Goal: Task Accomplishment & Management: Manage account settings

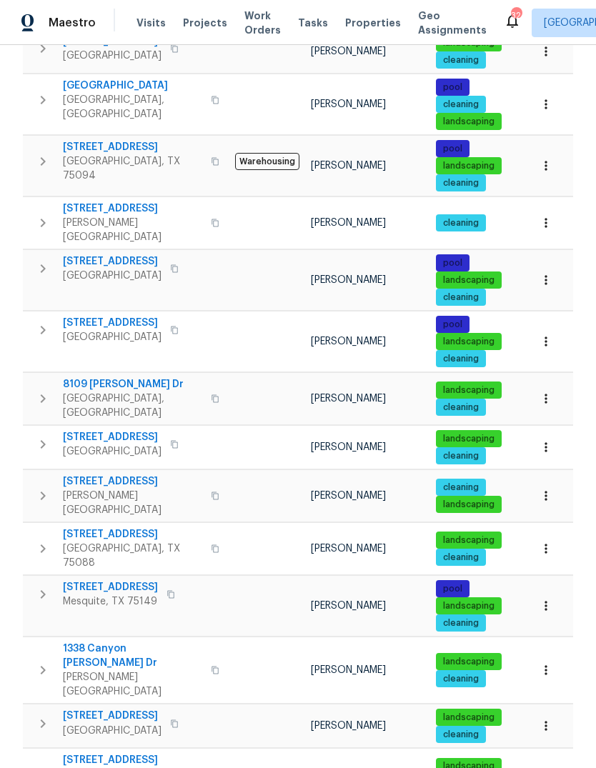
scroll to position [0, 1]
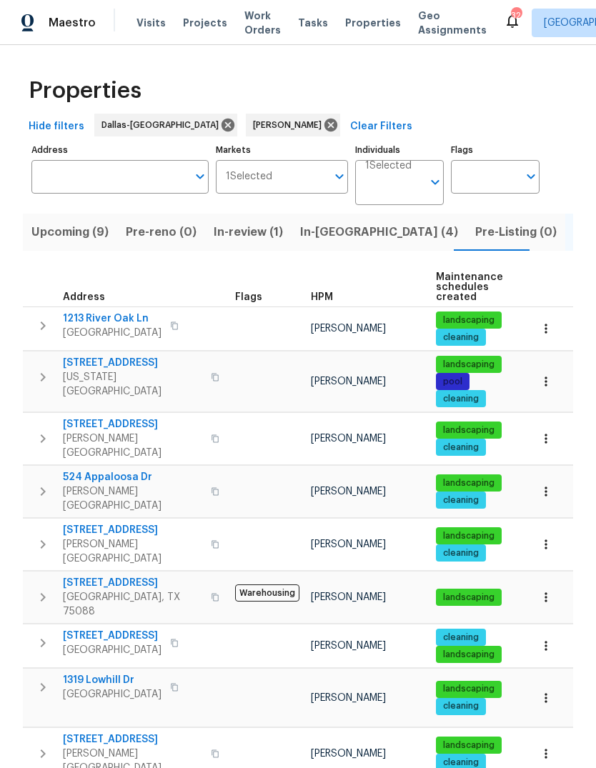
scroll to position [0, 0]
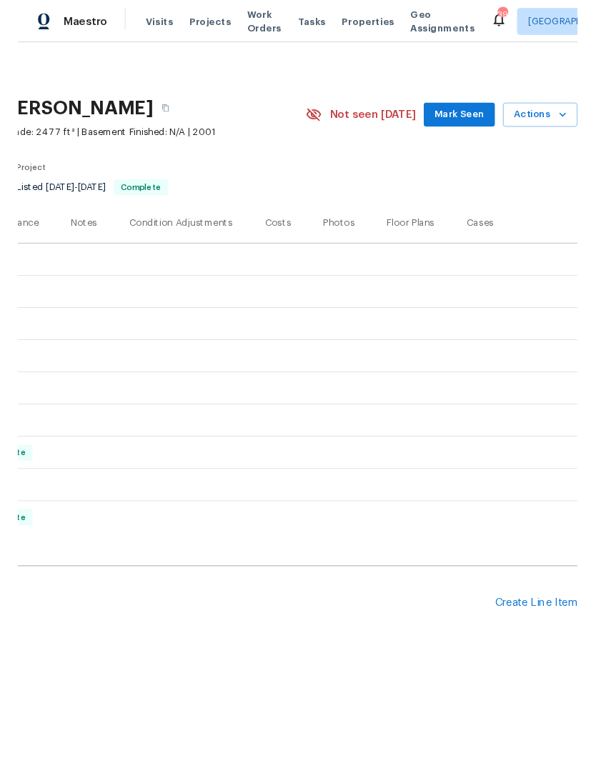
scroll to position [0, 212]
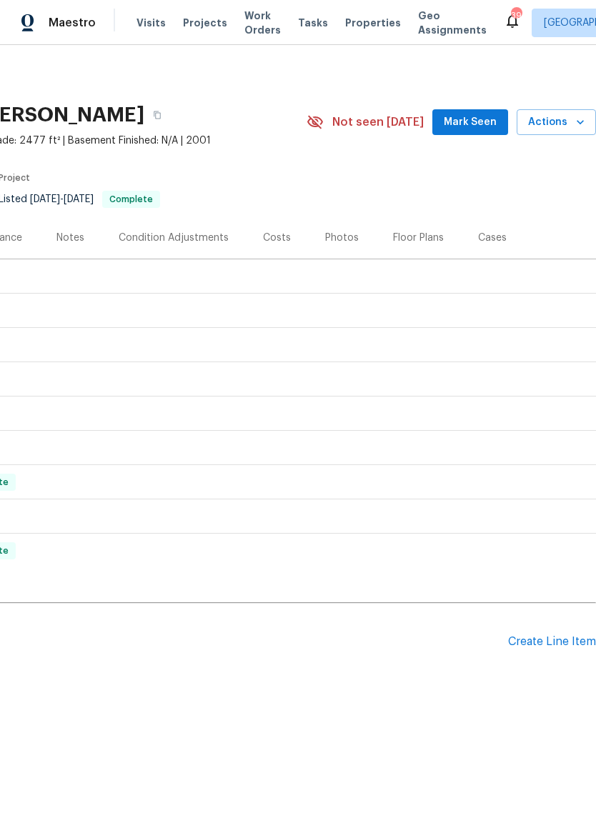
click at [528, 645] on div "Create Line Item" at bounding box center [552, 642] width 88 height 14
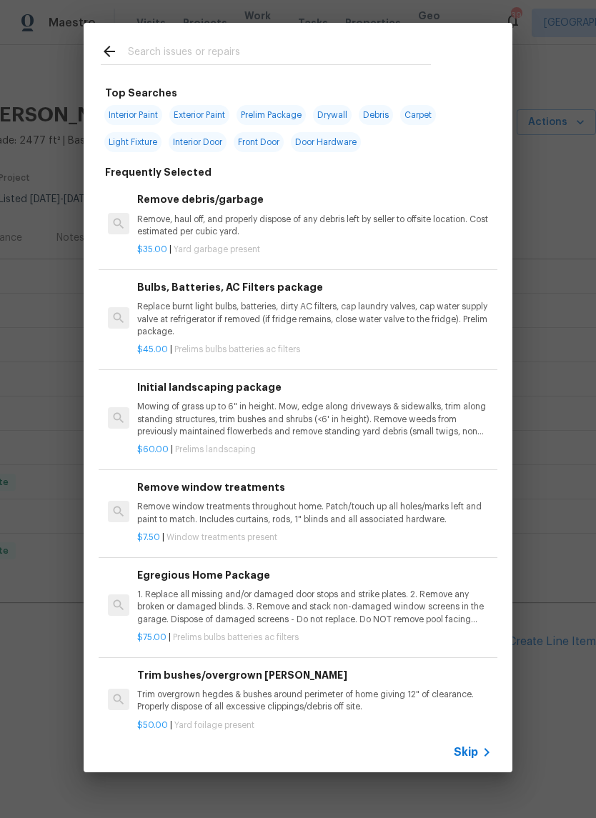
click at [183, 54] on input "text" at bounding box center [279, 53] width 303 height 21
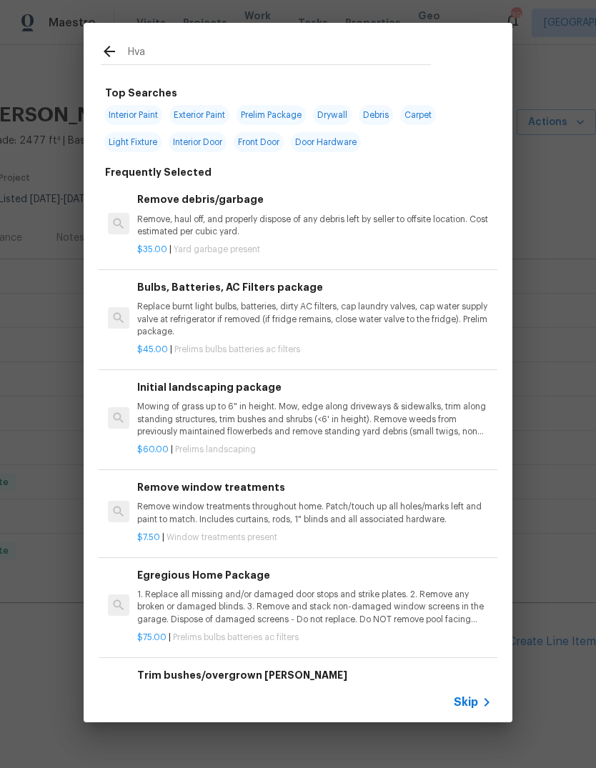
type input "Hvac"
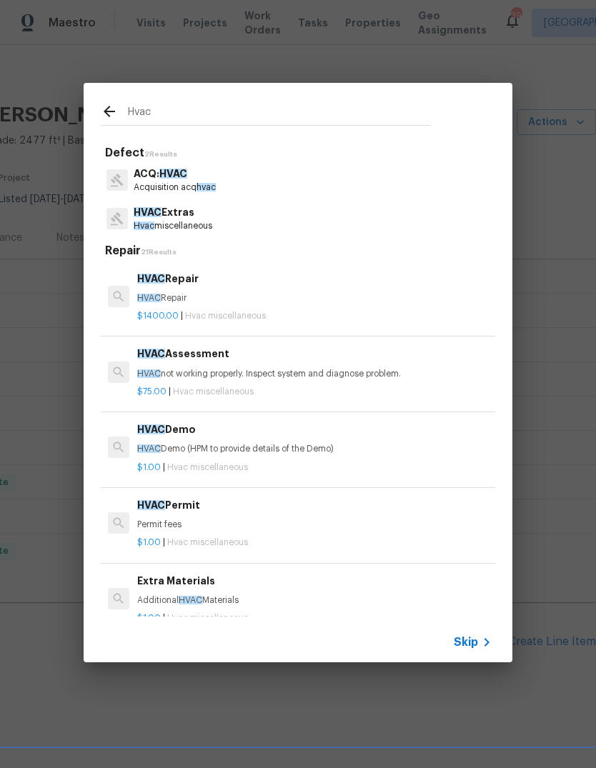
click at [208, 219] on p "HVAC Extras" at bounding box center [173, 212] width 79 height 15
click at [208, 244] on h5 "Repair 21 Results" at bounding box center [300, 251] width 390 height 15
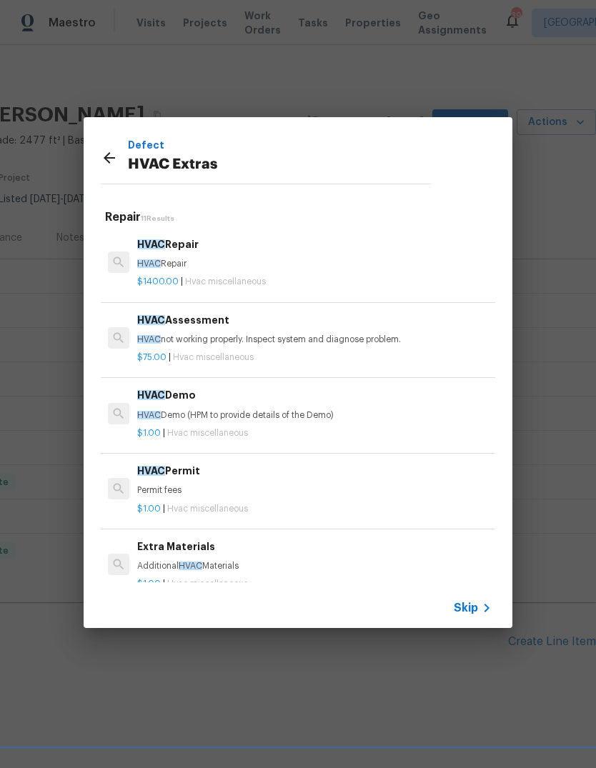
scroll to position [0, 0]
click at [289, 267] on p "HVAC Repair" at bounding box center [314, 264] width 355 height 12
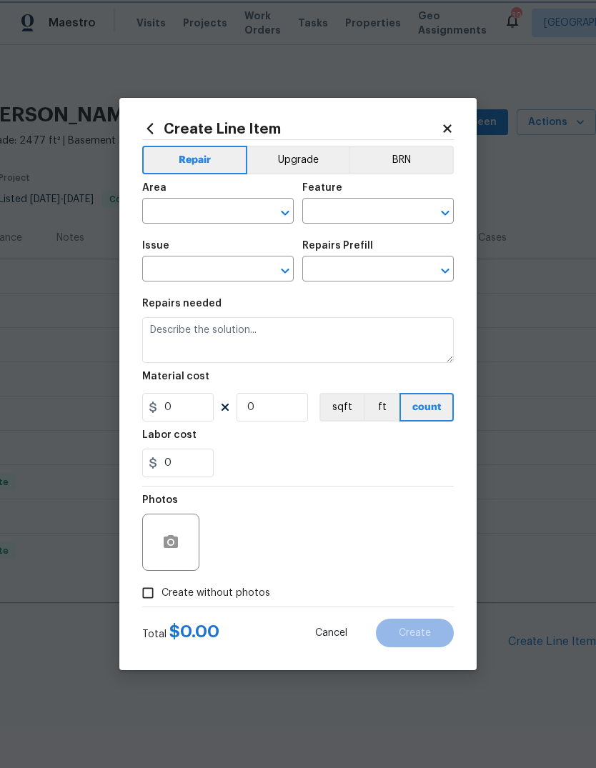
type input "HVAC"
type input "HVAC Extras"
type input "HVAC Repair $1,400.00"
type textarea "HVAC Repair"
type input "1400"
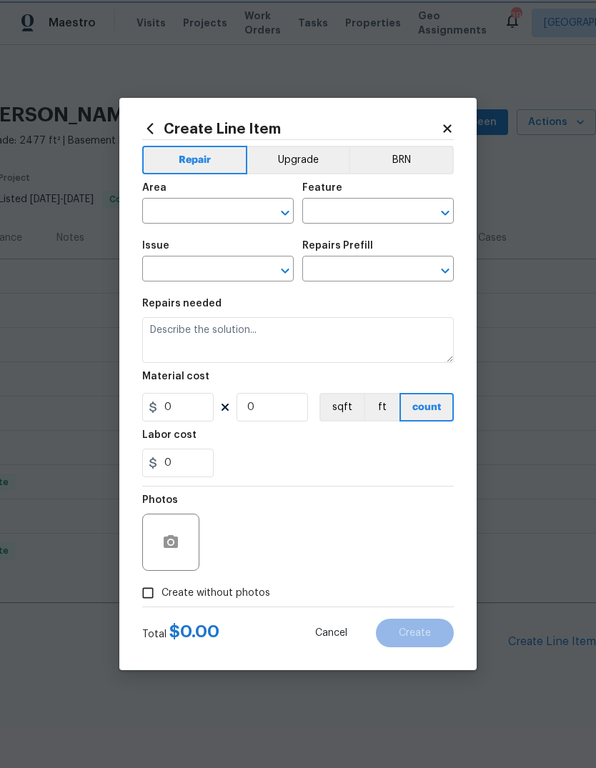
type input "1"
click at [435, 123] on h2 "Create Line Item" at bounding box center [291, 129] width 299 height 16
click at [152, 128] on icon at bounding box center [150, 129] width 16 height 16
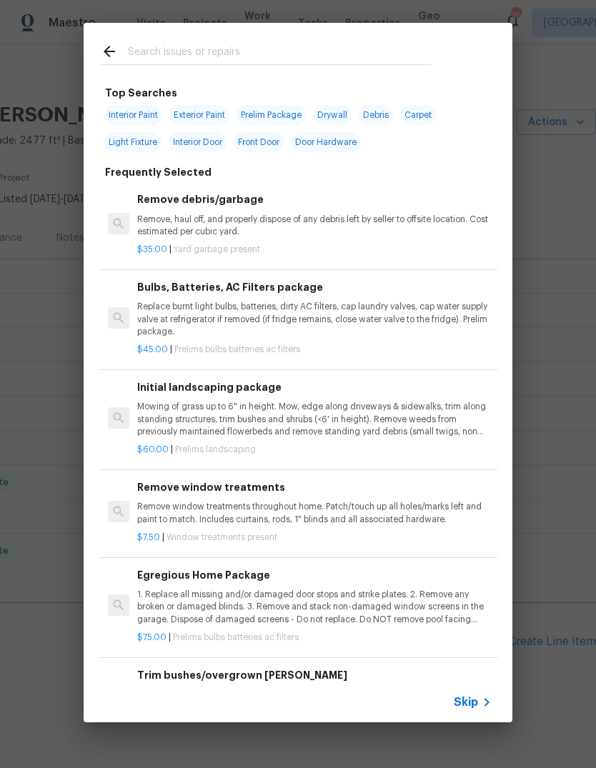
click at [235, 54] on input "text" at bounding box center [279, 53] width 303 height 21
type input "Hvac"
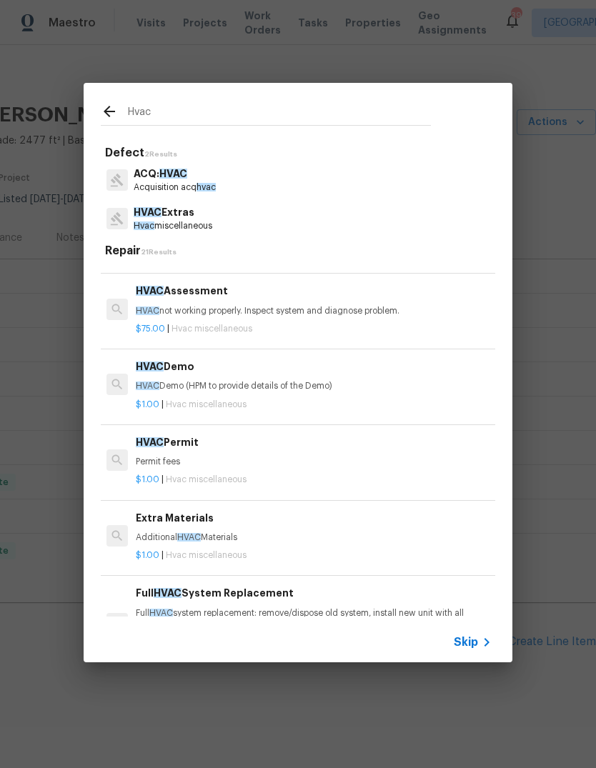
scroll to position [64, 1]
click at [328, 317] on div "$75.00 | Hvac miscellaneous" at bounding box center [314, 326] width 355 height 18
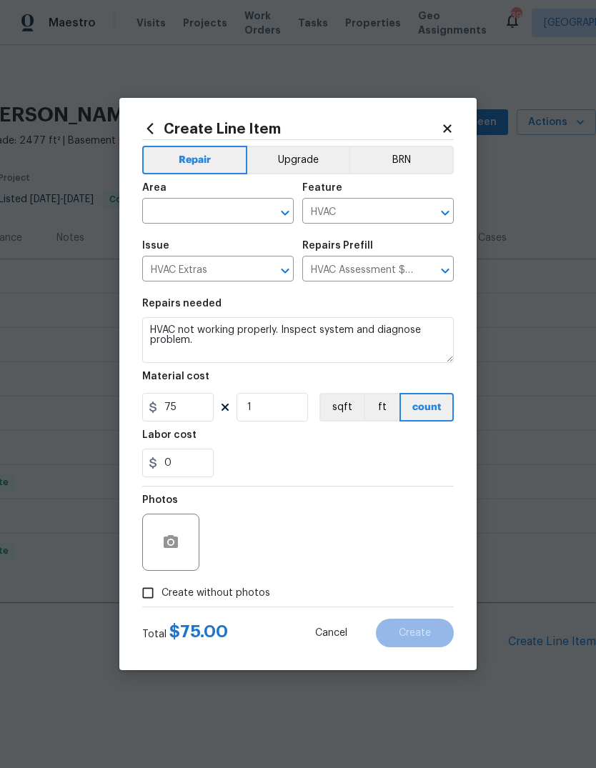
click at [224, 210] on input "text" at bounding box center [198, 213] width 112 height 22
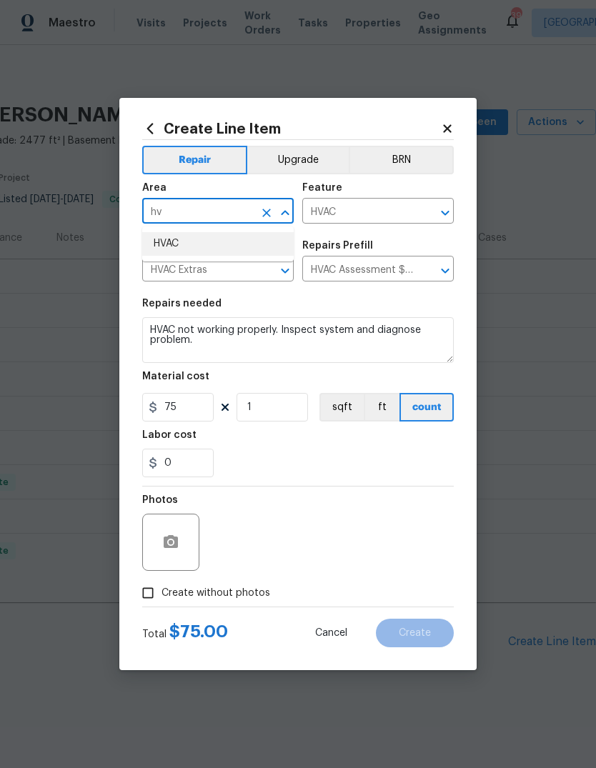
click at [179, 237] on li "HVAC" at bounding box center [218, 244] width 152 height 24
type input "HVAC"
click at [297, 450] on div "0" at bounding box center [298, 463] width 312 height 29
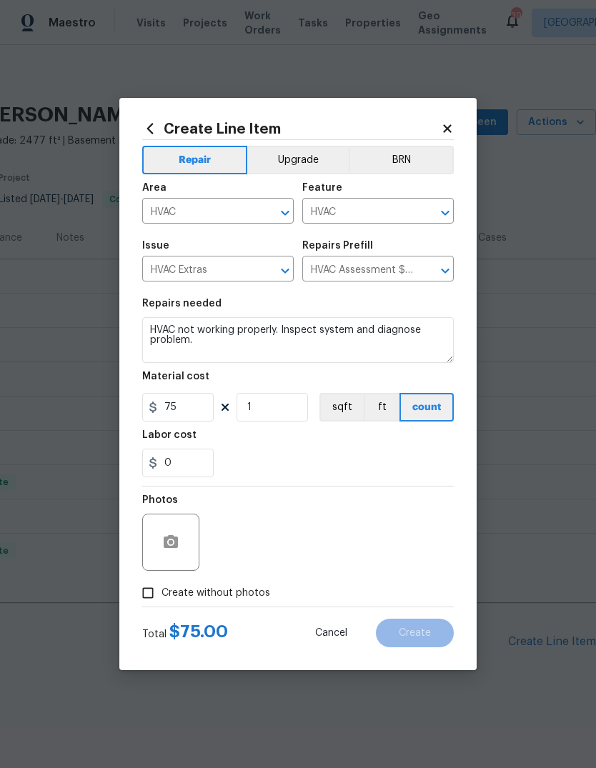
click at [157, 594] on input "Create without photos" at bounding box center [147, 593] width 27 height 27
checkbox input "true"
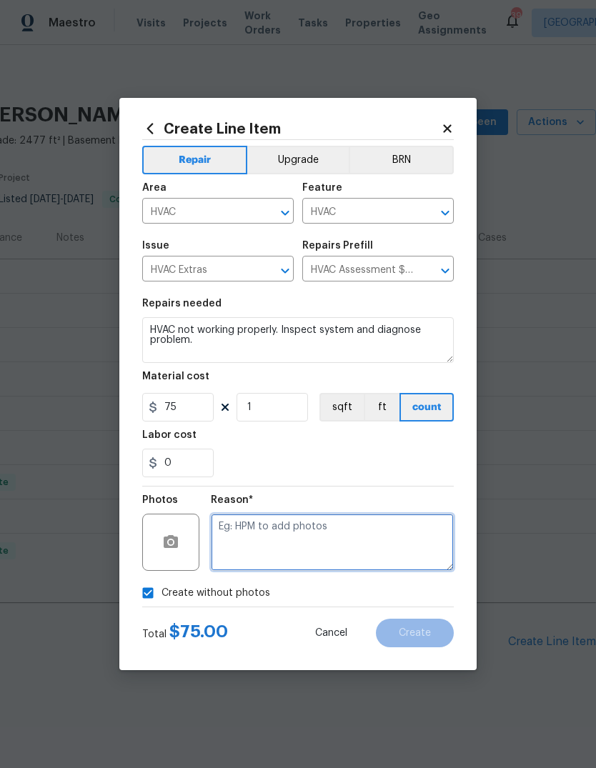
click at [241, 557] on textarea at bounding box center [332, 542] width 243 height 57
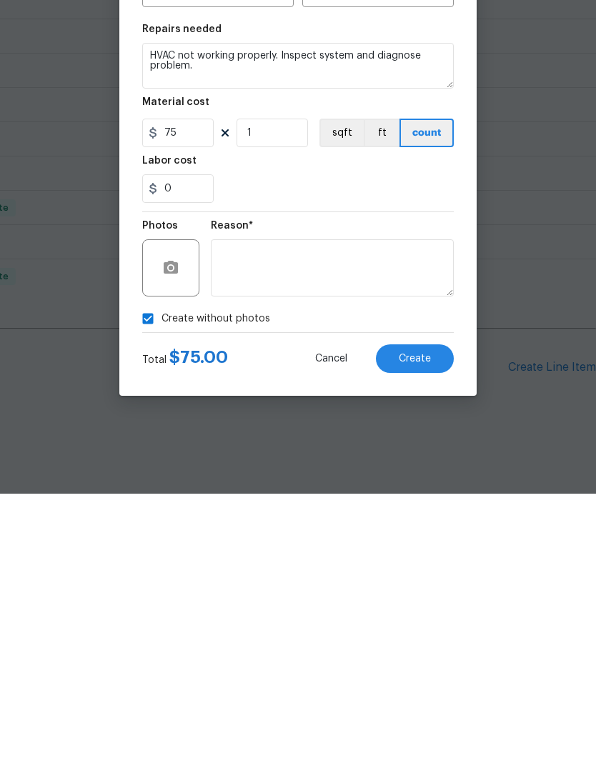
click at [420, 628] on span "Create" at bounding box center [415, 633] width 32 height 11
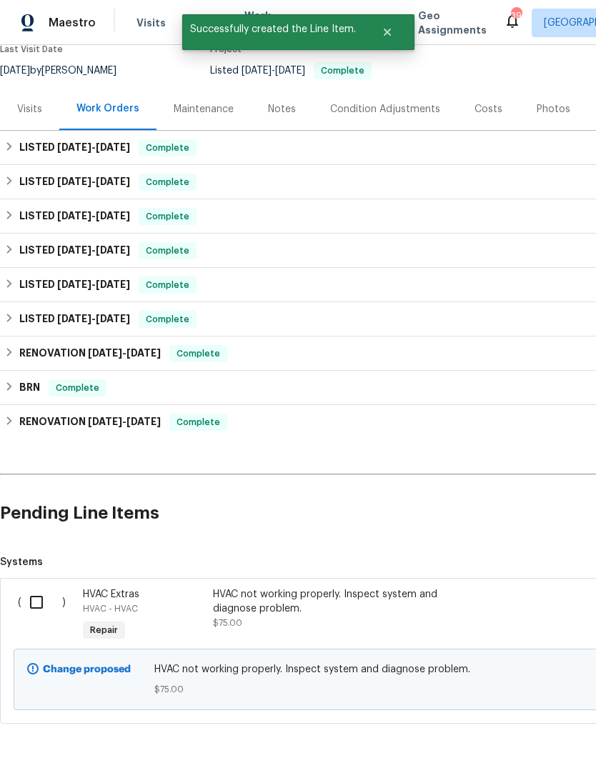
scroll to position [128, 0]
click at [41, 588] on input "checkbox" at bounding box center [41, 603] width 41 height 30
checkbox input "true"
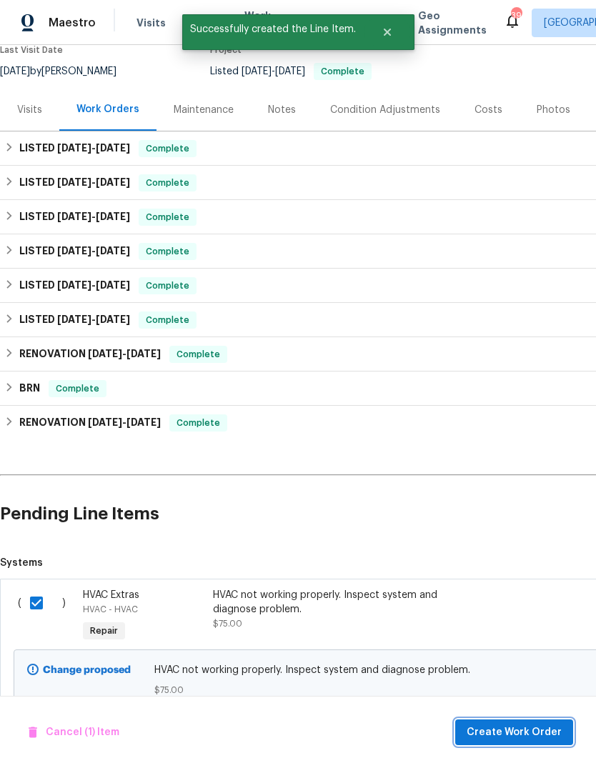
click at [482, 736] on span "Create Work Order" at bounding box center [514, 733] width 95 height 18
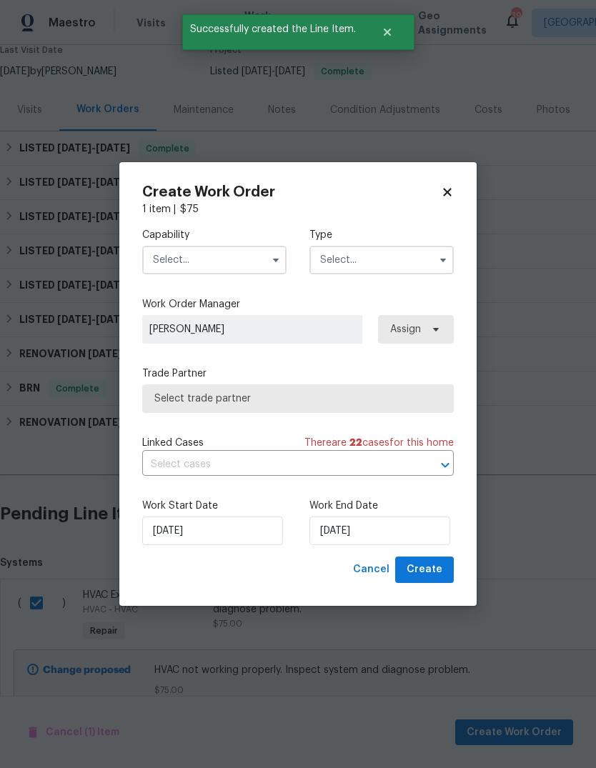
click at [254, 264] on input "text" at bounding box center [214, 260] width 144 height 29
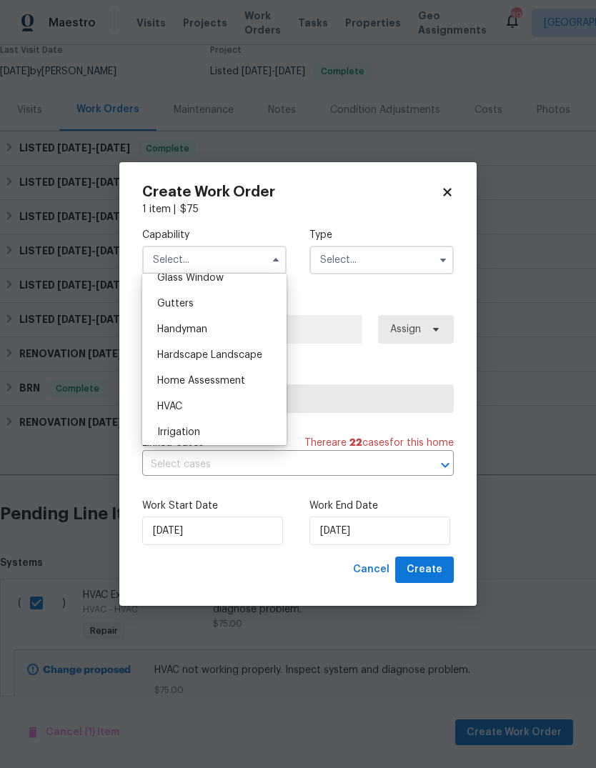
scroll to position [761, 0]
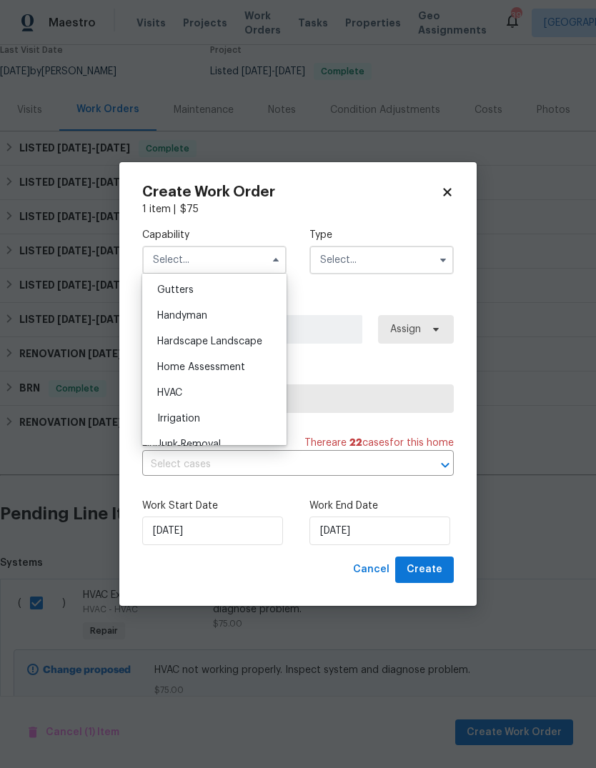
click at [192, 400] on div "HVAC" at bounding box center [214, 393] width 137 height 26
type input "HVAC"
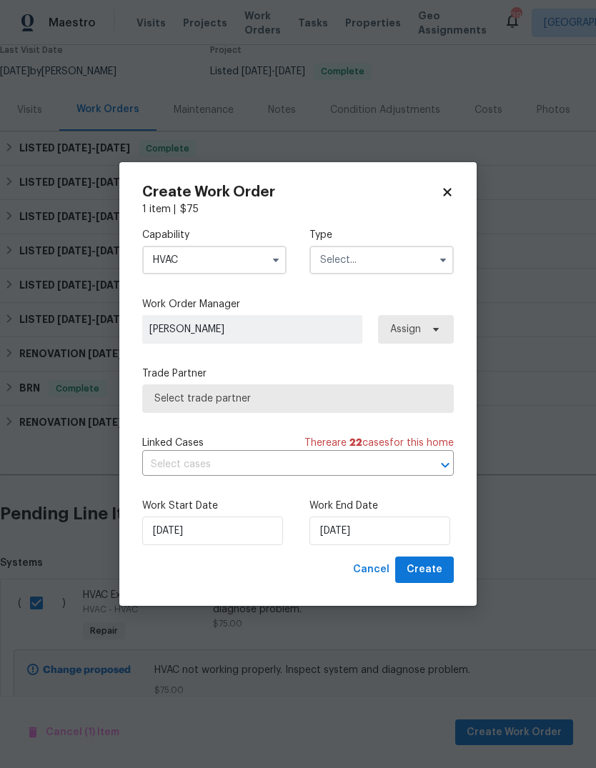
click at [393, 261] on input "text" at bounding box center [382, 260] width 144 height 29
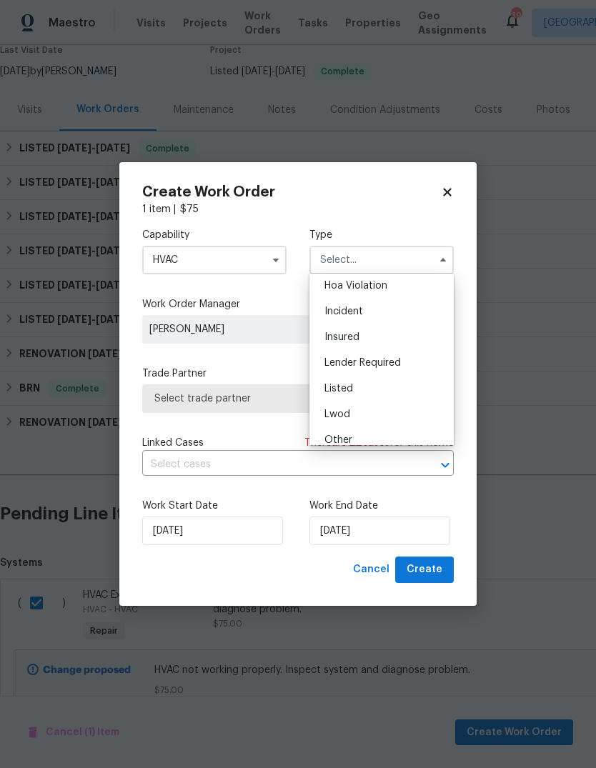
scroll to position [31, 0]
click at [380, 386] on div "Listed" at bounding box center [381, 388] width 137 height 26
type input "Listed"
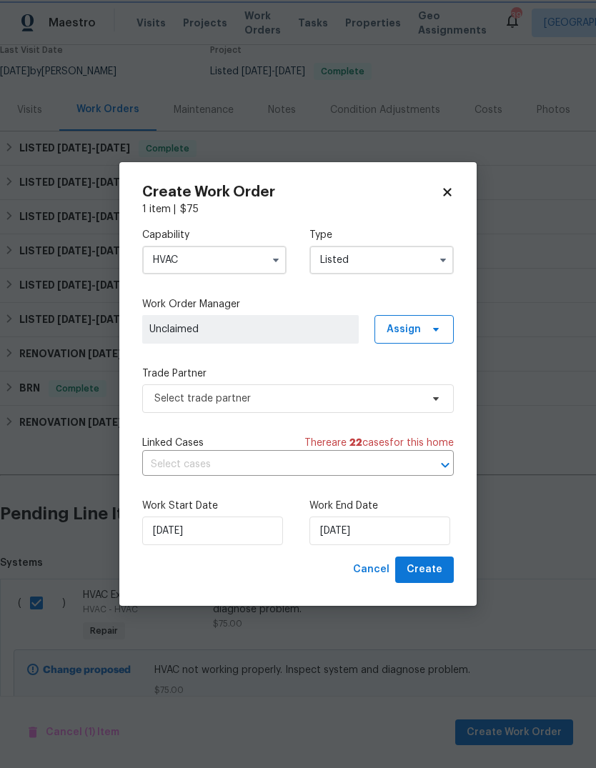
scroll to position [0, 0]
click at [417, 327] on span "Assign" at bounding box center [404, 329] width 34 height 14
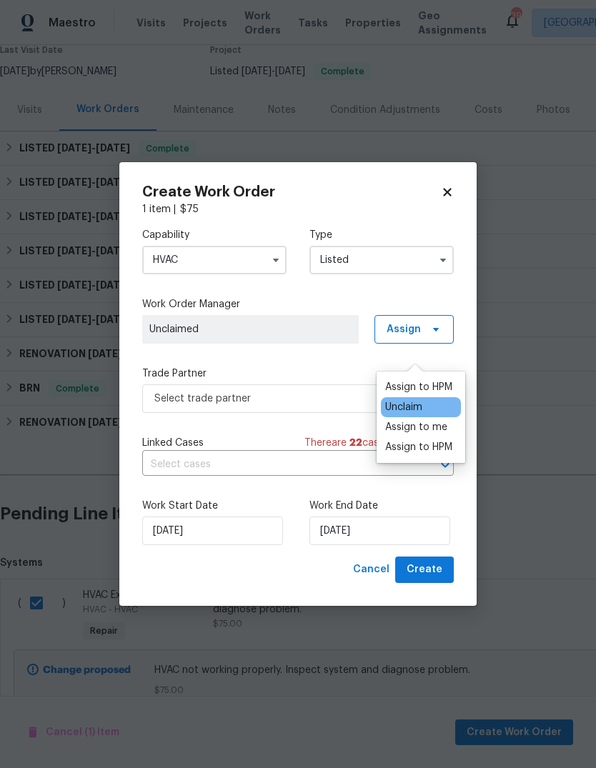
click at [422, 420] on div "Assign to me" at bounding box center [416, 427] width 62 height 14
click at [417, 420] on div "Assign to me" at bounding box center [416, 427] width 62 height 14
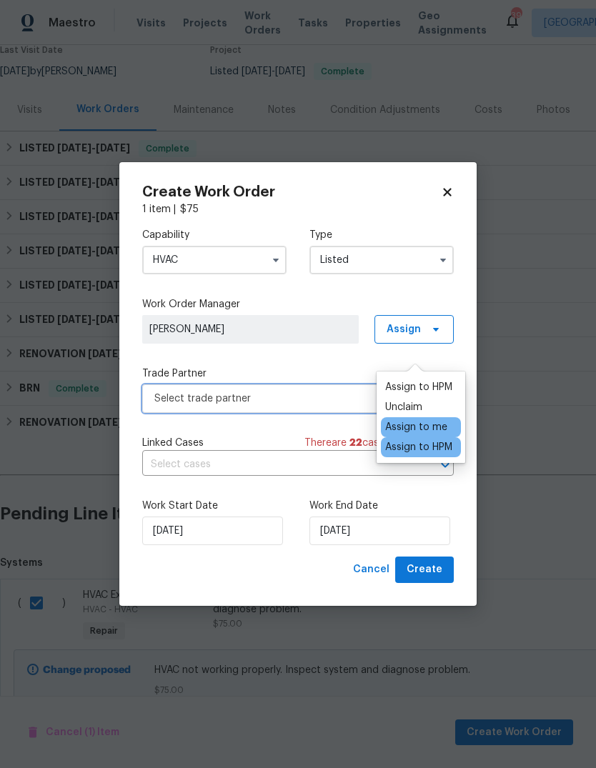
click at [322, 401] on span "Select trade partner" at bounding box center [287, 399] width 267 height 14
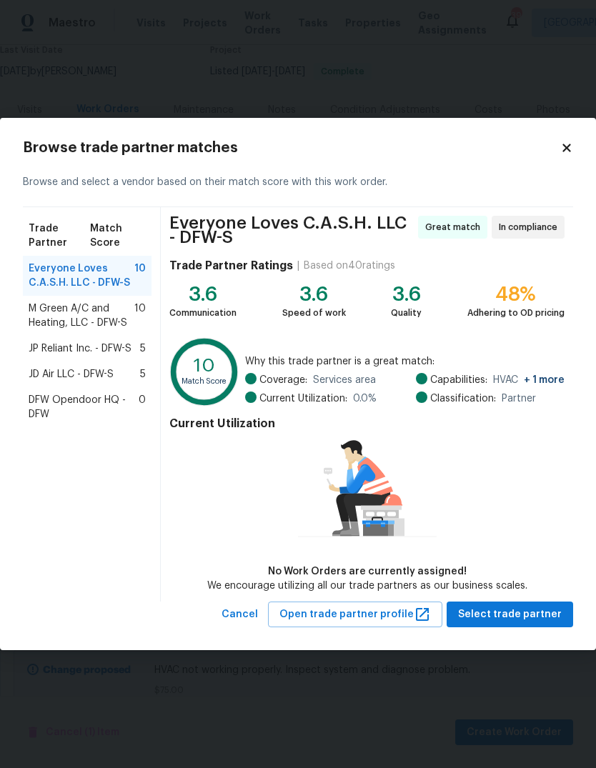
click at [45, 320] on span "M Green A/C and Heating, LLC - DFW-S" at bounding box center [82, 316] width 106 height 29
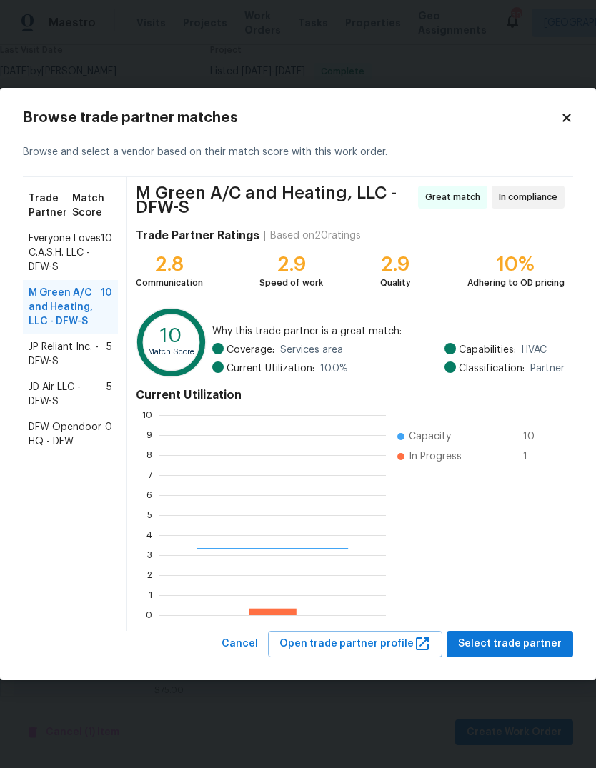
scroll to position [200, 227]
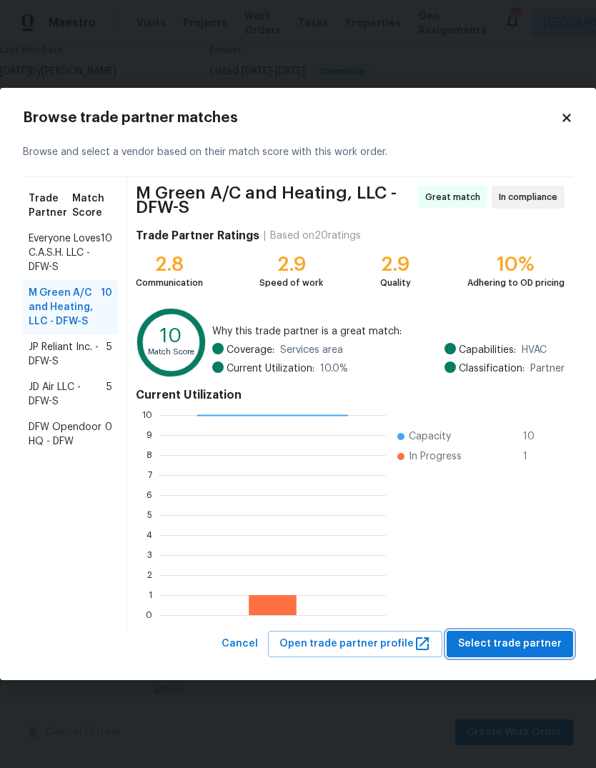
click at [523, 641] on span "Select trade partner" at bounding box center [510, 644] width 104 height 18
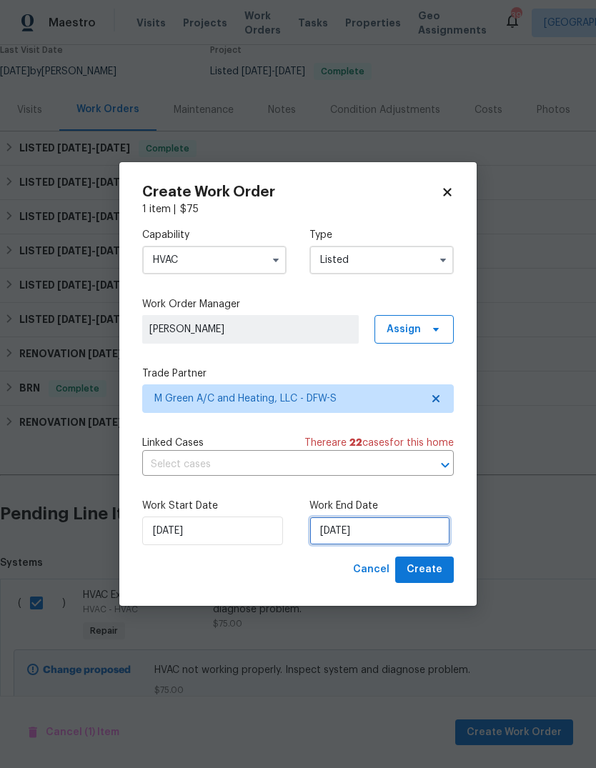
click at [416, 530] on input "9/22/2025" at bounding box center [380, 531] width 141 height 29
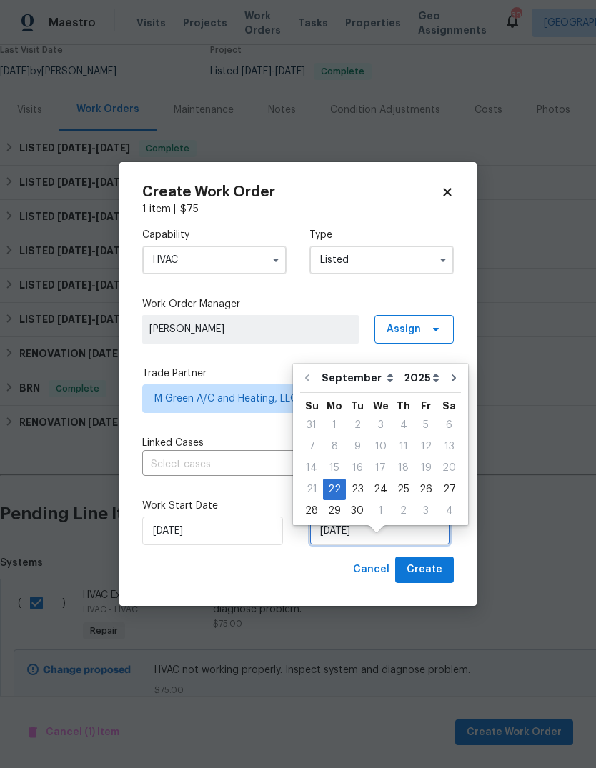
scroll to position [29, 0]
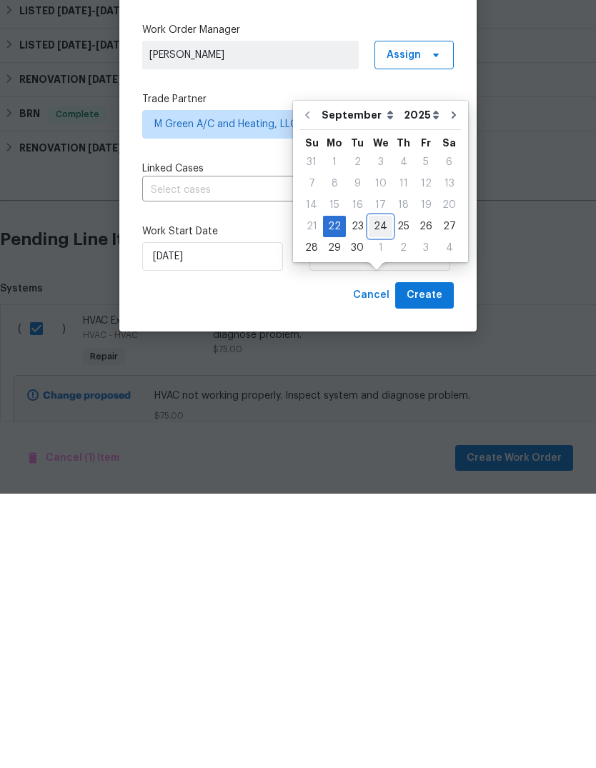
click at [383, 491] on div "24" at bounding box center [381, 501] width 24 height 20
type input "9/24/2025"
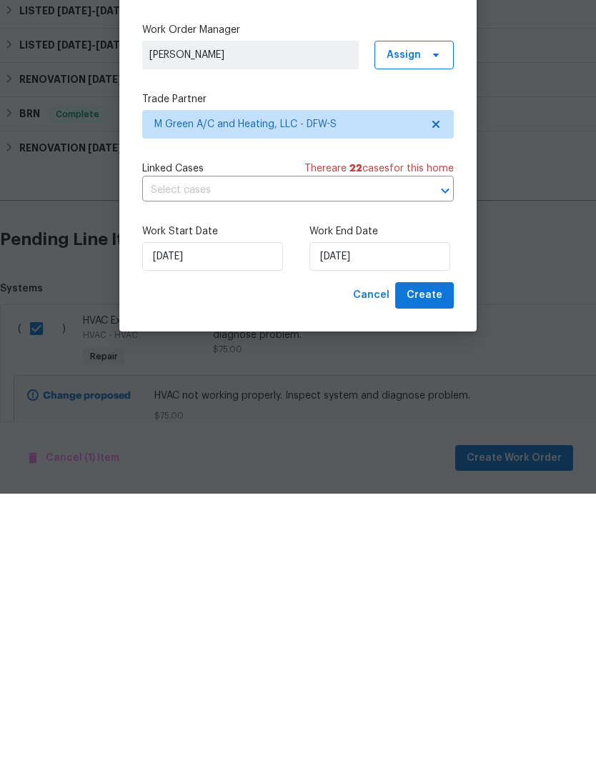
scroll to position [54, 0]
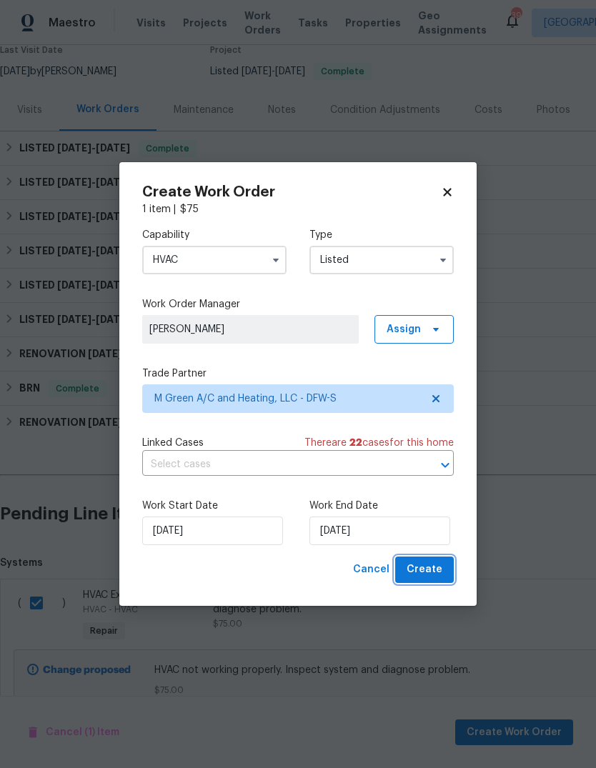
click at [420, 566] on span "Create" at bounding box center [425, 570] width 36 height 18
checkbox input "false"
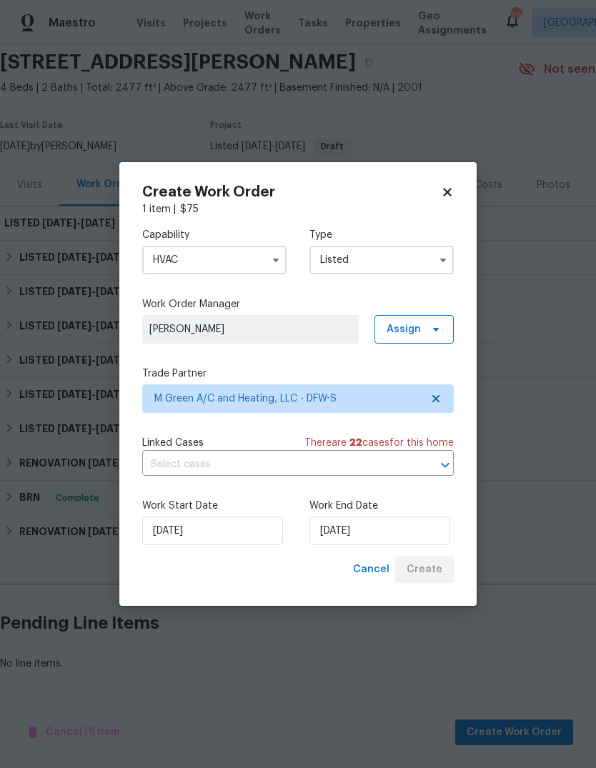
scroll to position [0, 0]
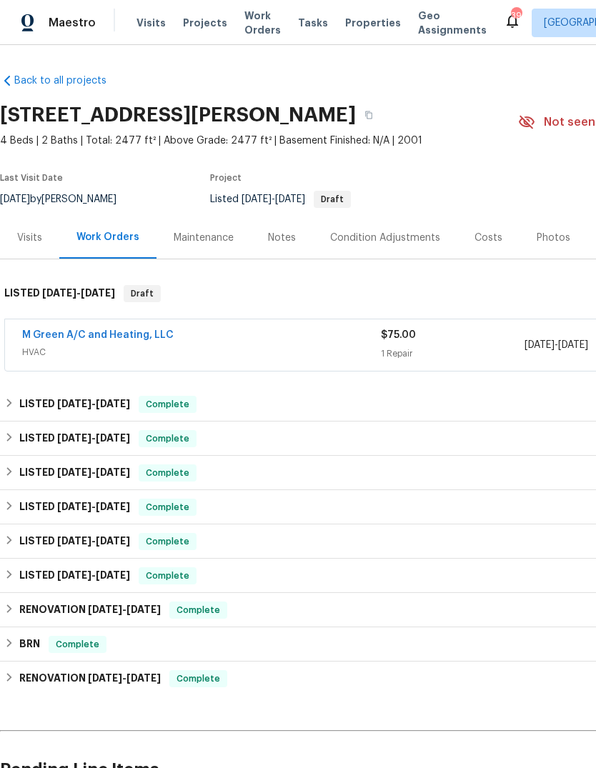
click at [137, 340] on link "M Green A/C and Heating, LLC" at bounding box center [98, 335] width 152 height 10
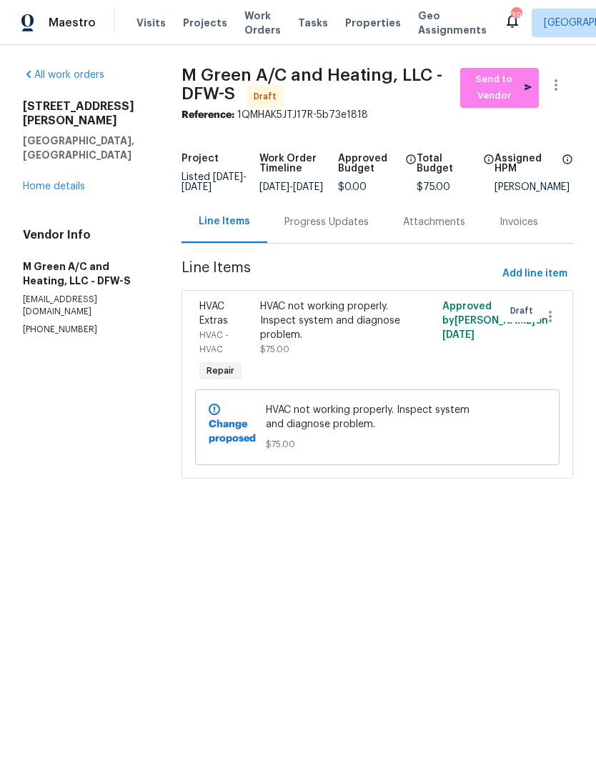
click at [348, 342] on div "HVAC not working properly. Inspect system and diagnose problem." at bounding box center [332, 321] width 144 height 43
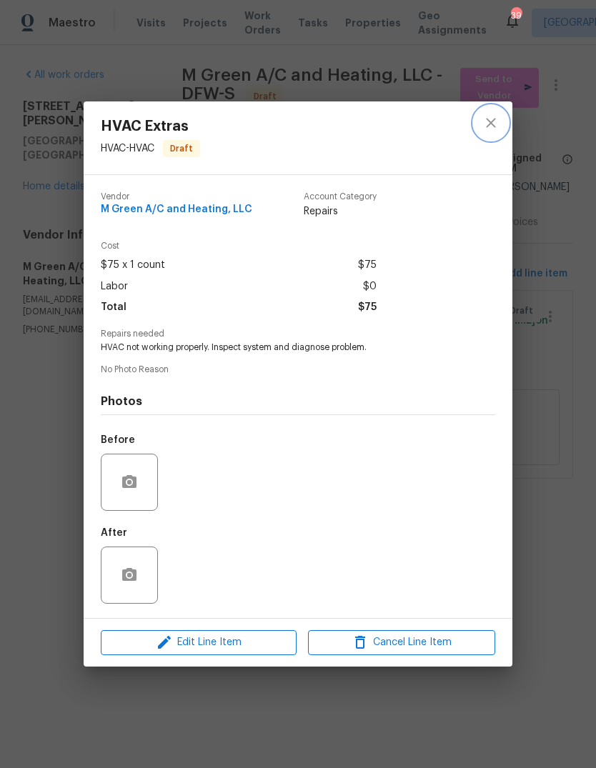
click at [487, 107] on button "close" at bounding box center [491, 123] width 34 height 34
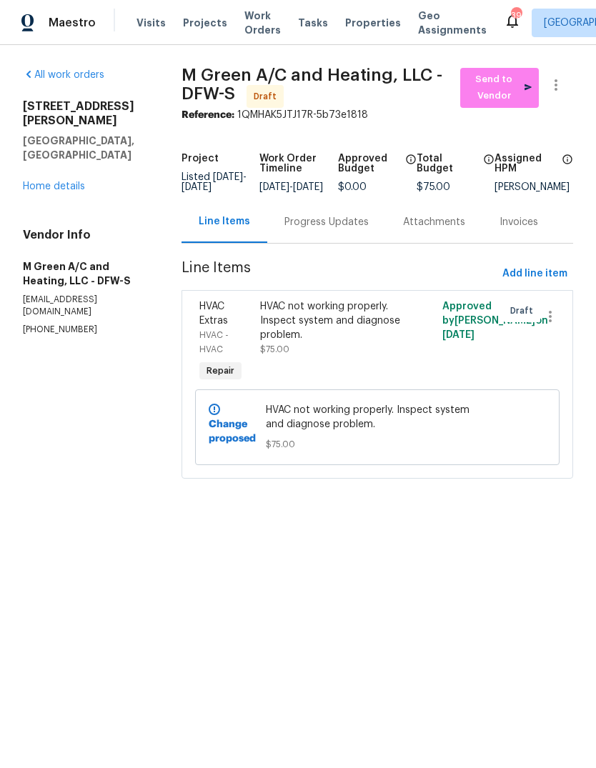
click at [68, 182] on link "Home details" at bounding box center [54, 187] width 62 height 10
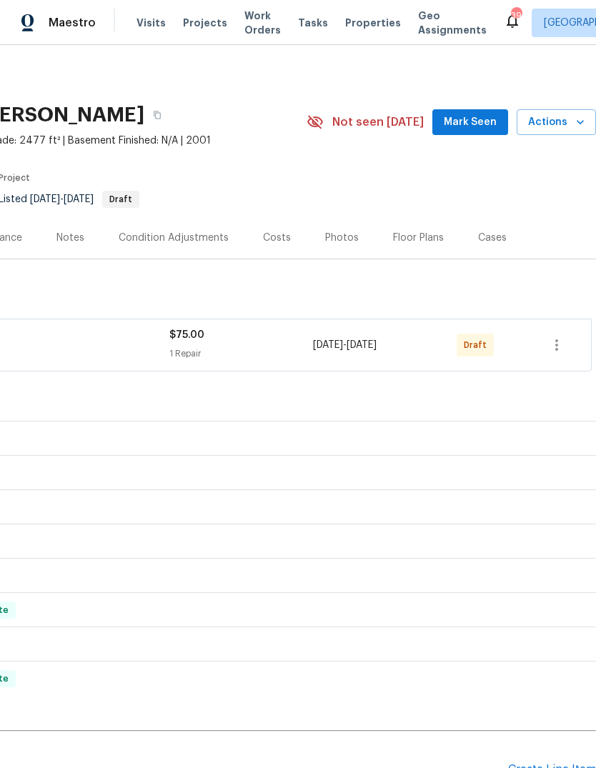
scroll to position [0, 212]
click at [567, 346] on button "button" at bounding box center [557, 345] width 34 height 34
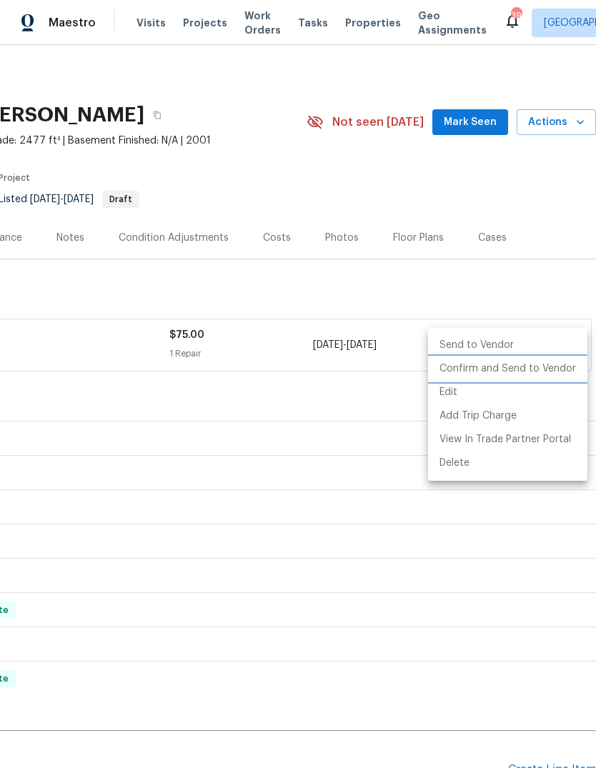
click at [530, 372] on li "Confirm and Send to Vendor" at bounding box center [507, 369] width 159 height 24
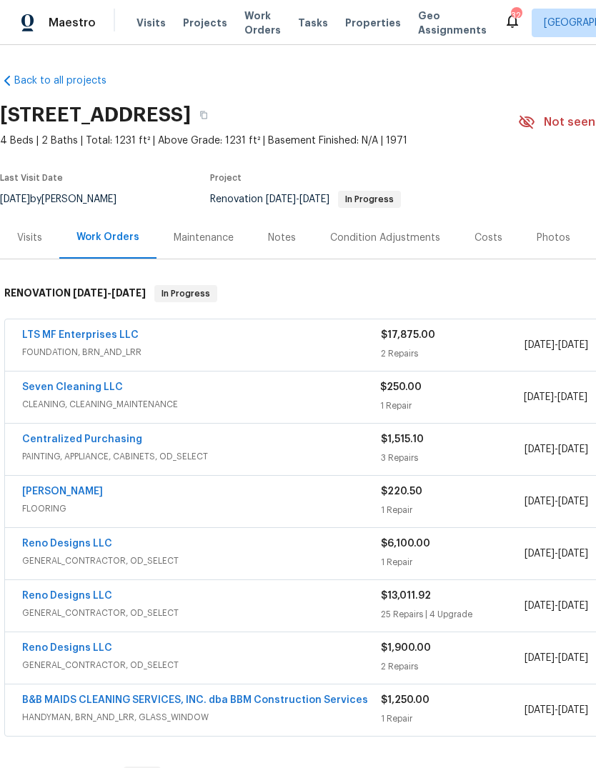
scroll to position [54, 0]
click at [167, 96] on section "[STREET_ADDRESS] 4 Beds | 2 Baths | Total: 1231 ft² | Above Grade: 1231 ft² | B…" at bounding box center [404, 156] width 808 height 120
click at [32, 231] on div "Visits" at bounding box center [29, 238] width 25 height 14
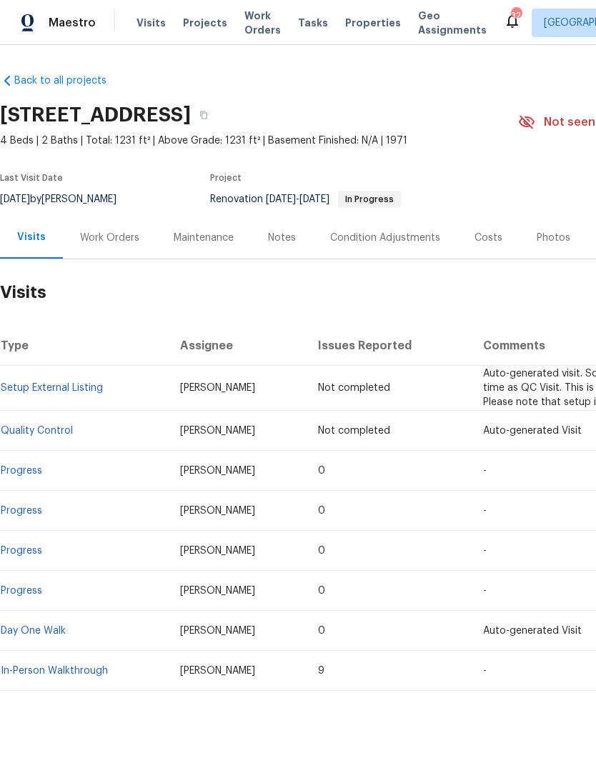
click at [147, 26] on span "Visits" at bounding box center [151, 23] width 29 height 14
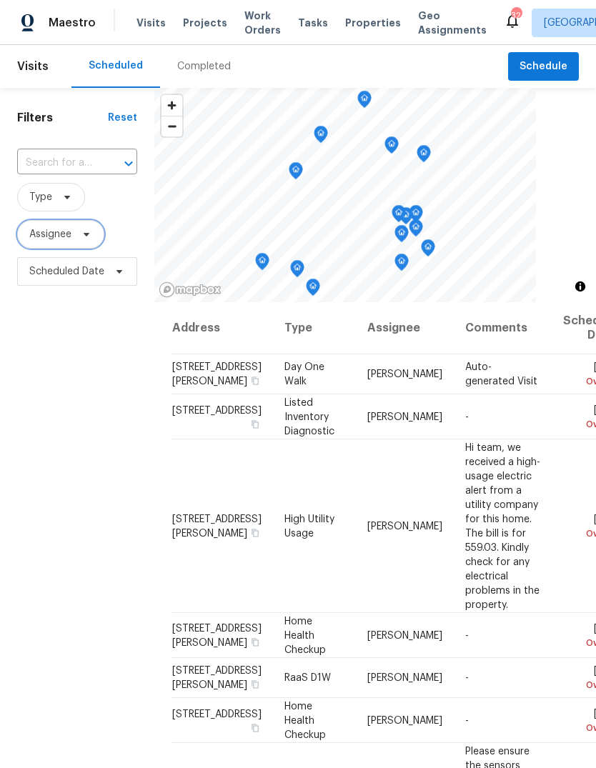
click at [78, 240] on span at bounding box center [84, 234] width 16 height 11
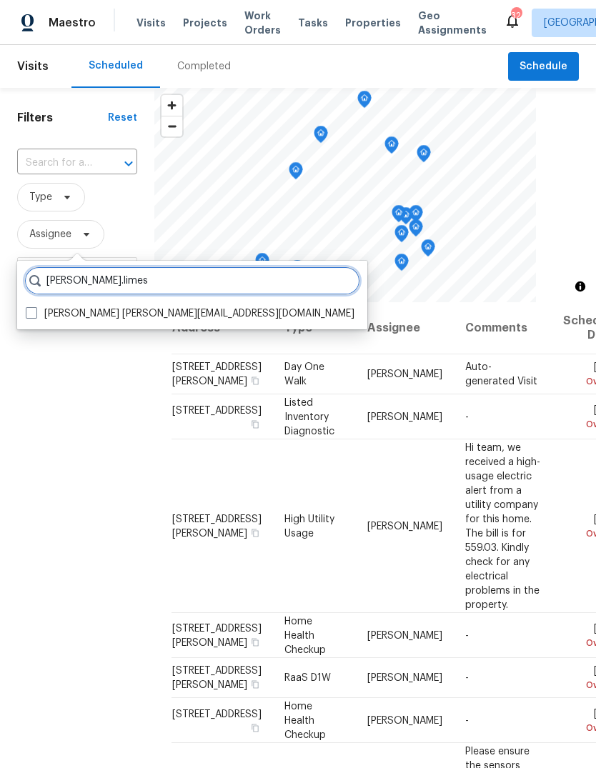
type input "Brad.limes"
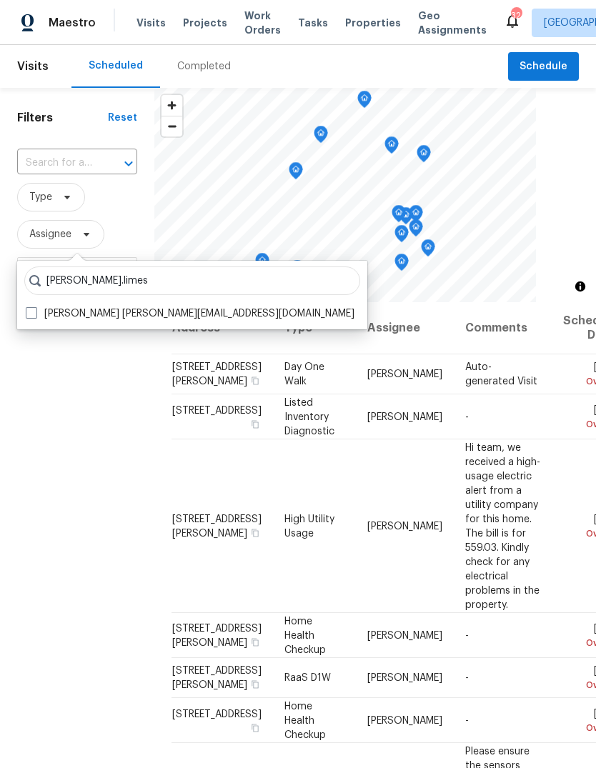
click at [83, 311] on label "Brad Limes brad.limes@opendoor.com" at bounding box center [190, 314] width 329 height 14
click at [35, 311] on input "Brad Limes brad.limes@opendoor.com" at bounding box center [30, 311] width 9 height 9
checkbox input "true"
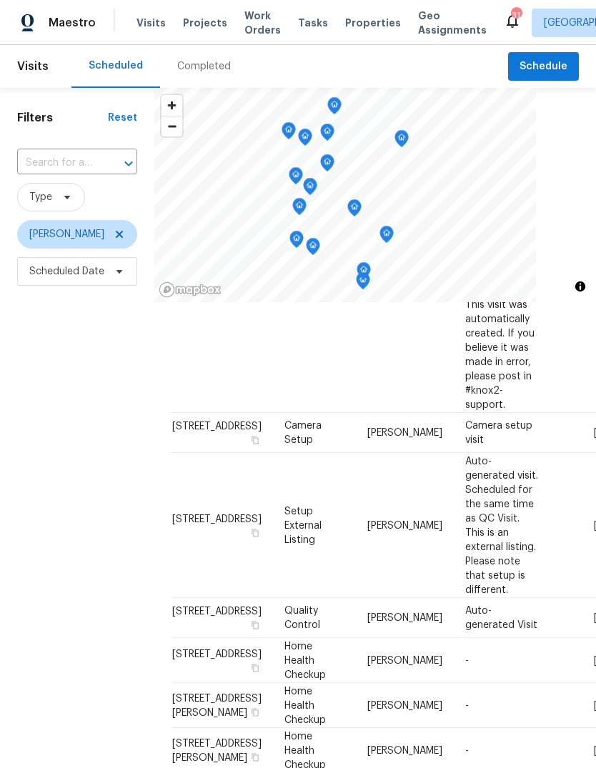
scroll to position [1123, 0]
click at [0, 0] on icon at bounding box center [0, 0] width 0 height 0
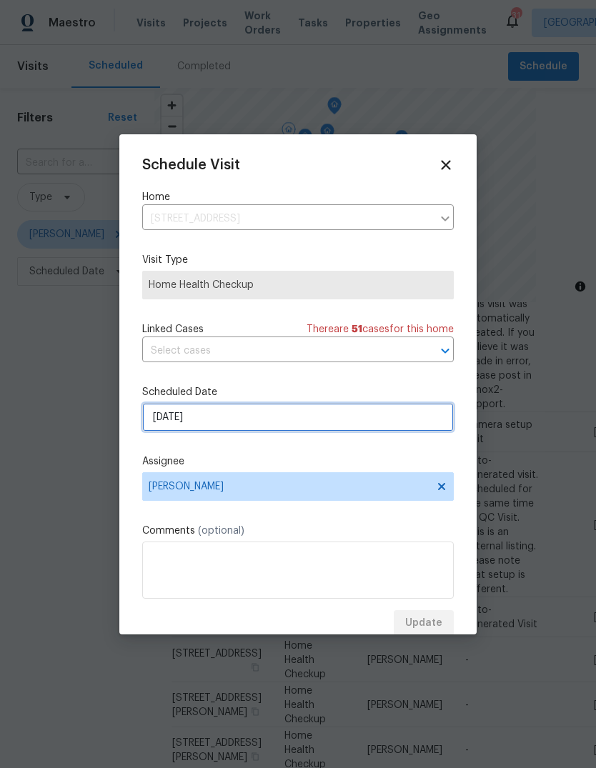
click at [245, 426] on input "9/22/2025" at bounding box center [298, 417] width 312 height 29
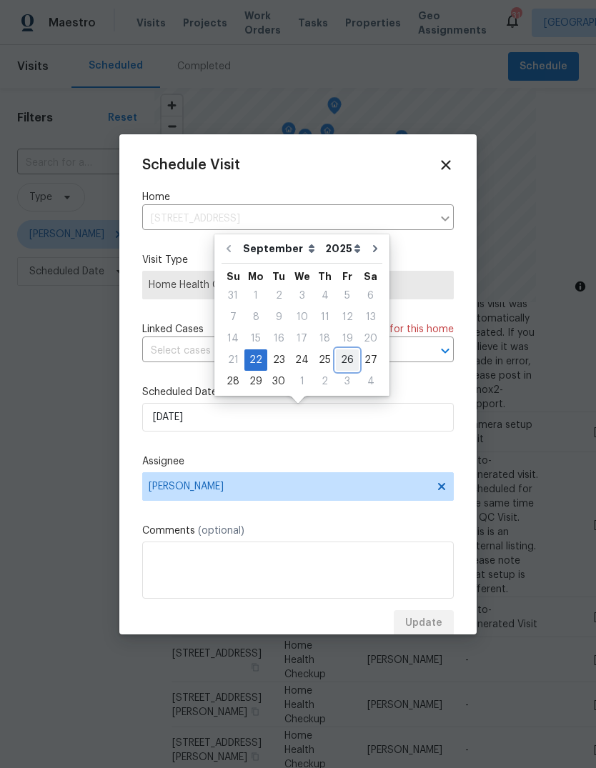
click at [345, 358] on div "26" at bounding box center [347, 360] width 23 height 20
type input "[DATE]"
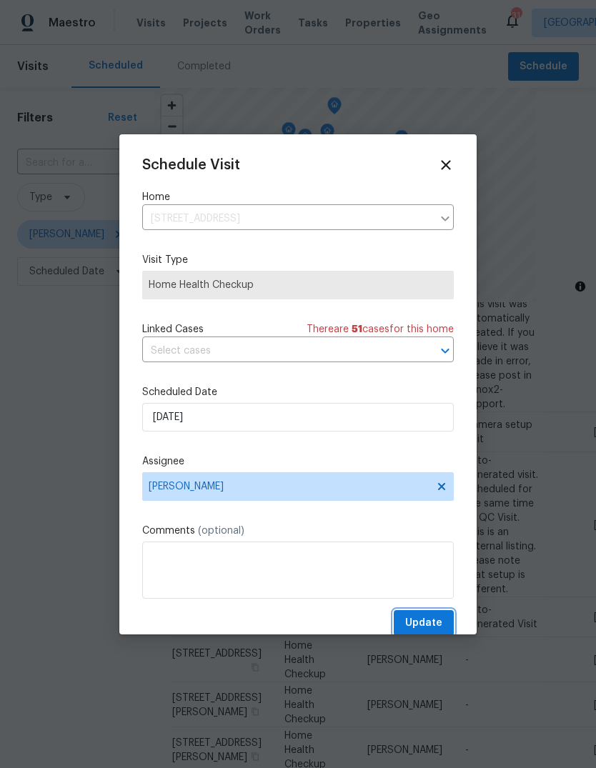
click at [432, 628] on span "Update" at bounding box center [423, 624] width 37 height 18
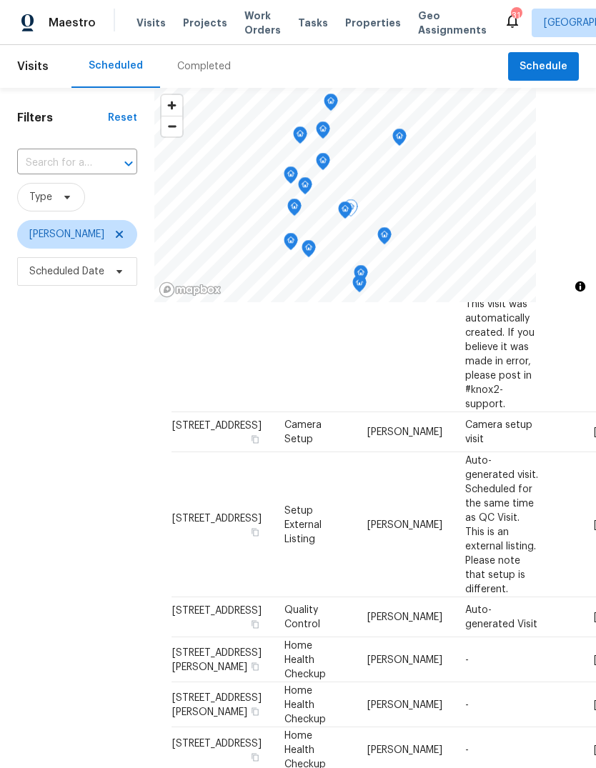
click at [0, 0] on icon at bounding box center [0, 0] width 0 height 0
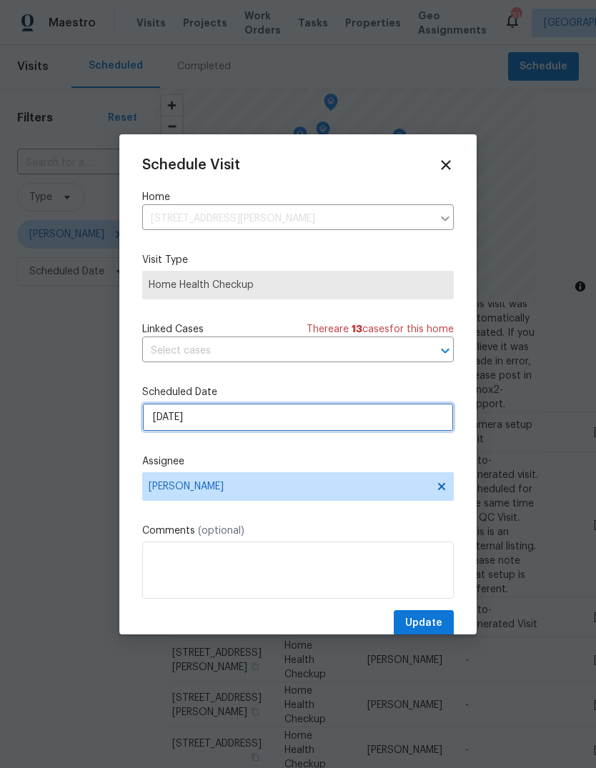
click at [242, 413] on input "9/22/2025" at bounding box center [298, 417] width 312 height 29
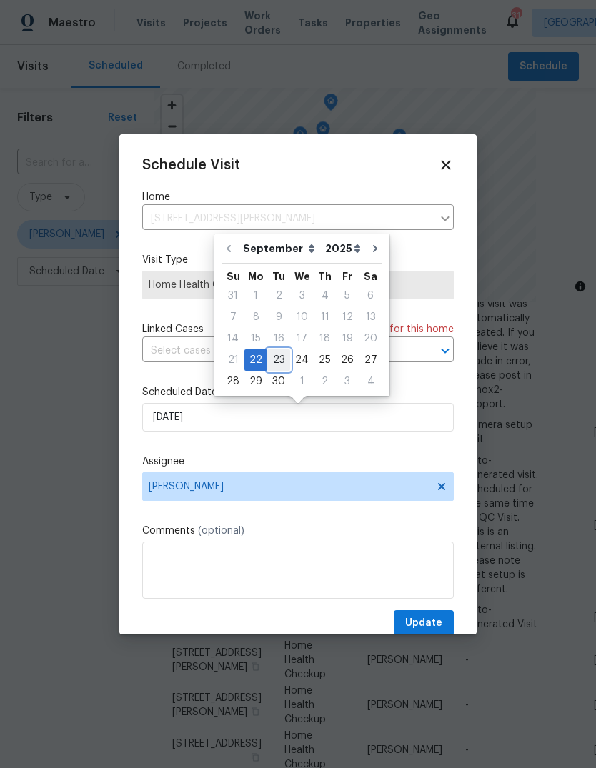
click at [287, 362] on div "21 22 23 24 25 26 27" at bounding box center [302, 360] width 161 height 21
click at [272, 363] on div "23" at bounding box center [278, 360] width 23 height 20
type input "[DATE]"
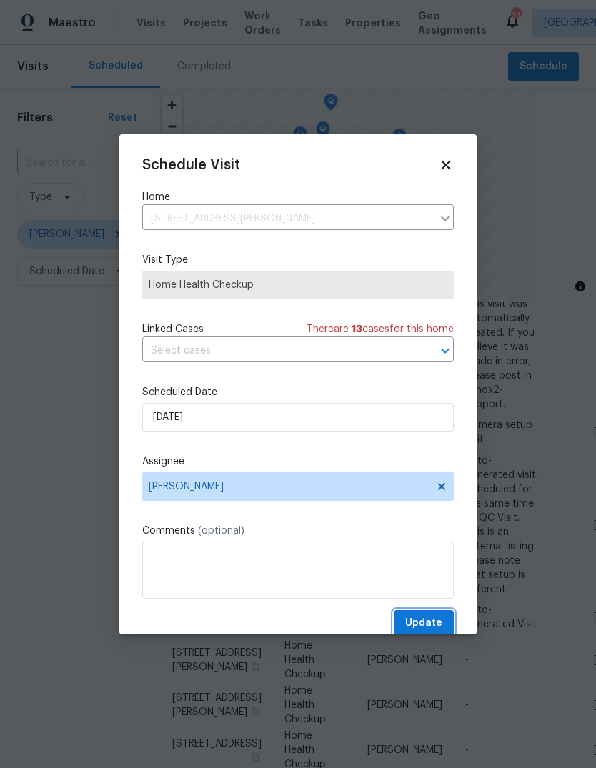
click at [436, 628] on span "Update" at bounding box center [423, 624] width 37 height 18
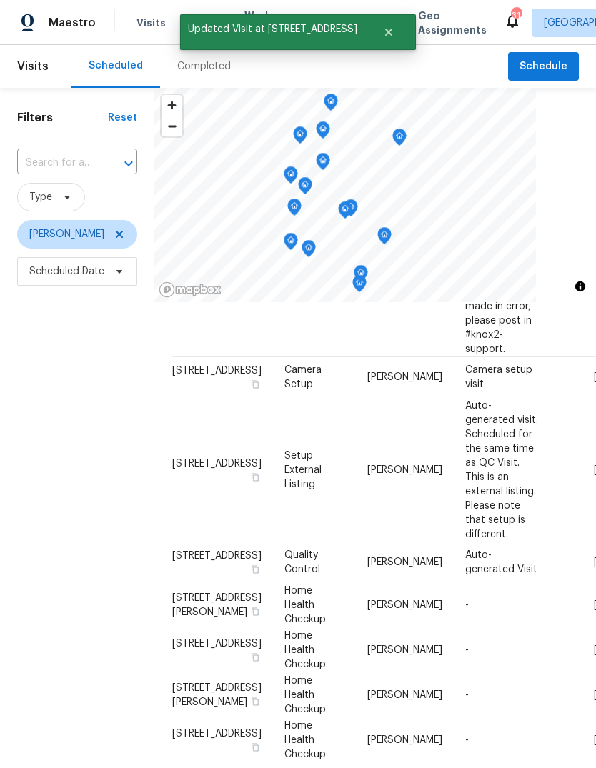
scroll to position [1179, 0]
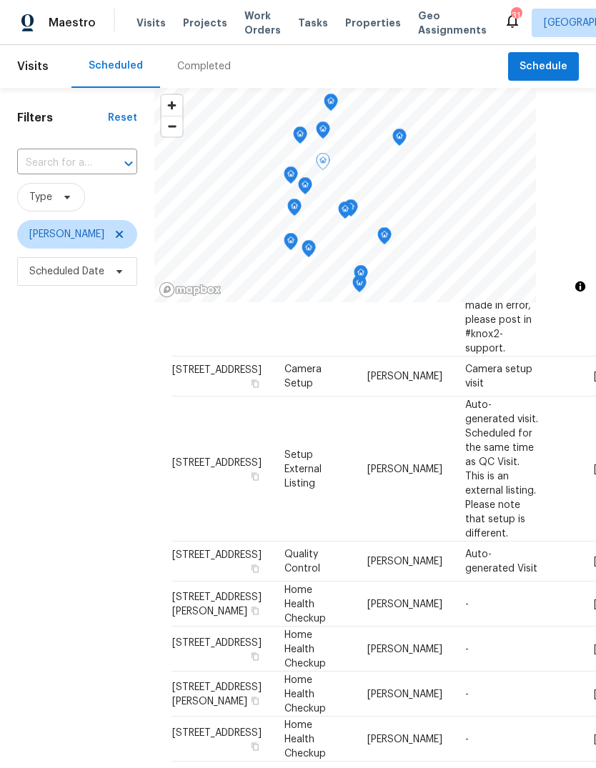
click at [0, 0] on icon at bounding box center [0, 0] width 0 height 0
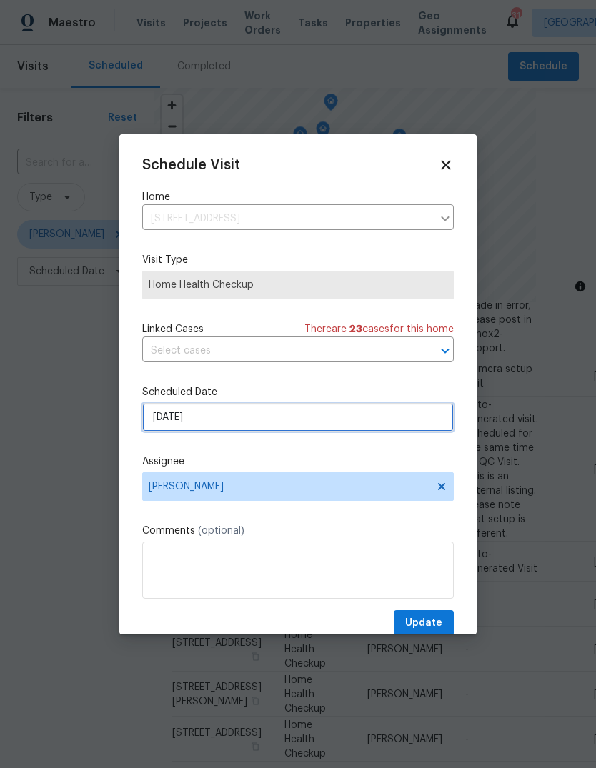
click at [231, 422] on input "9/22/2025" at bounding box center [298, 417] width 312 height 29
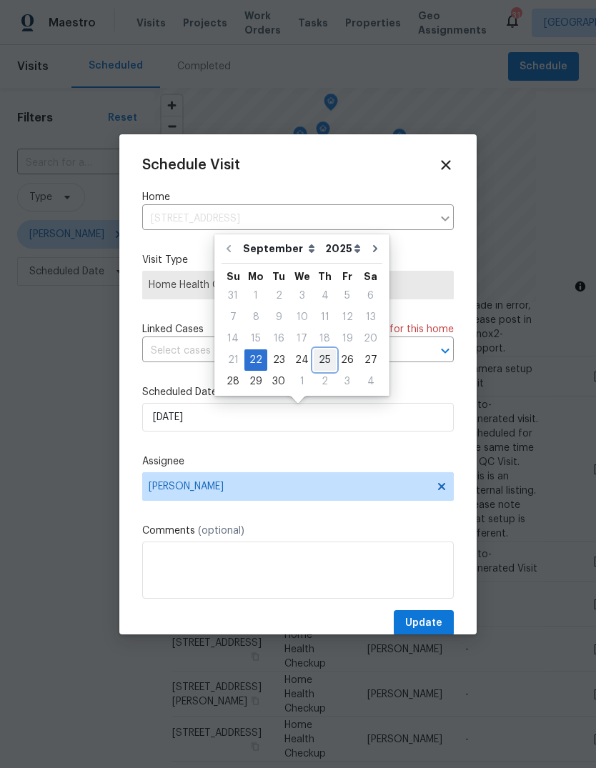
click at [327, 360] on div "25" at bounding box center [325, 360] width 22 height 20
type input "9/25/2025"
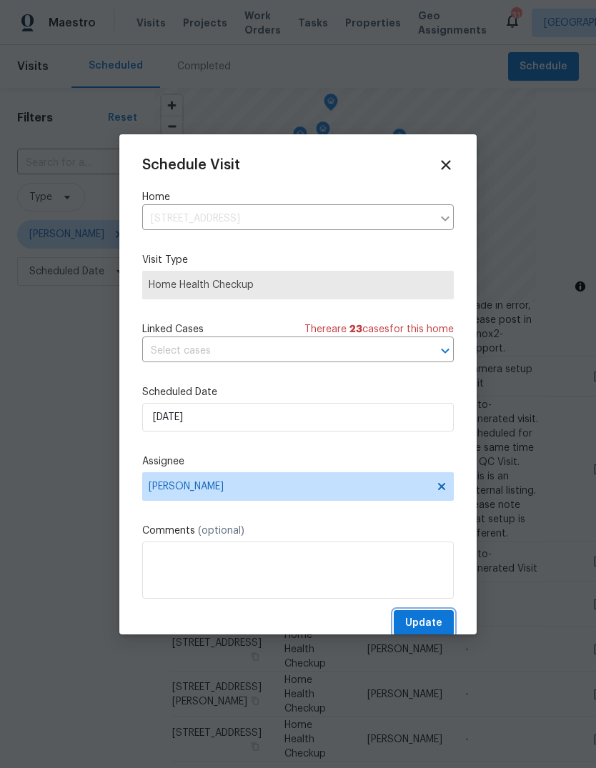
click at [441, 620] on span "Update" at bounding box center [423, 624] width 37 height 18
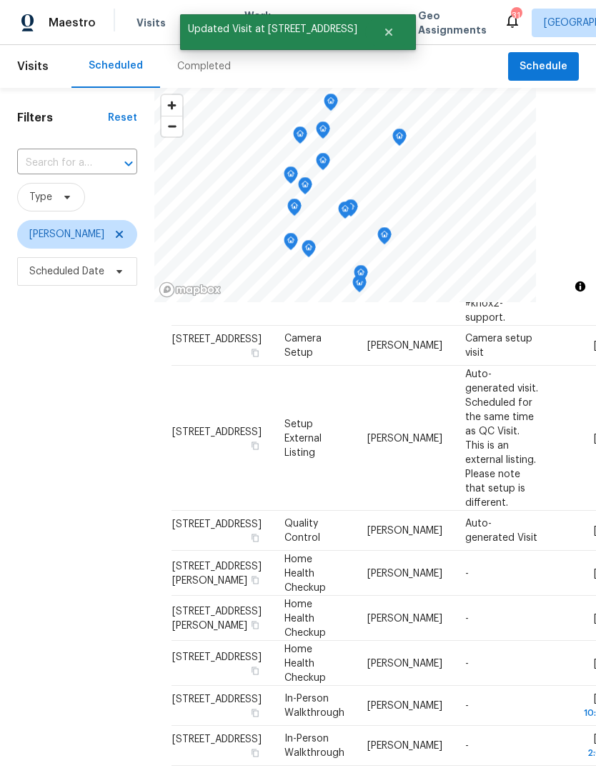
scroll to position [1219, 0]
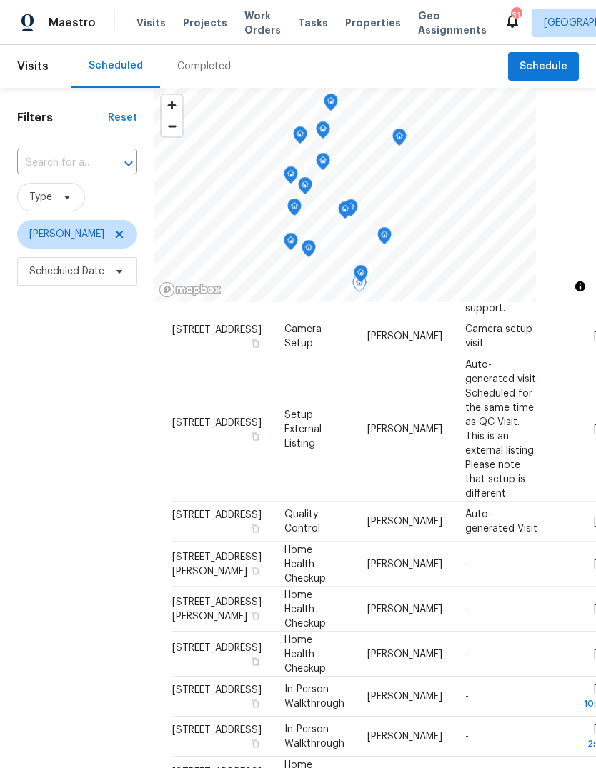
click at [0, 0] on icon at bounding box center [0, 0] width 0 height 0
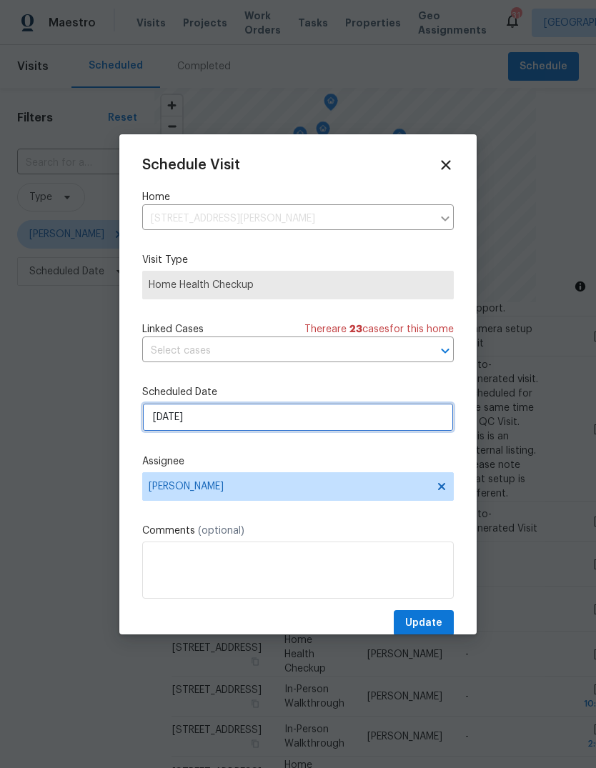
click at [236, 422] on input "9/22/2025" at bounding box center [298, 417] width 312 height 29
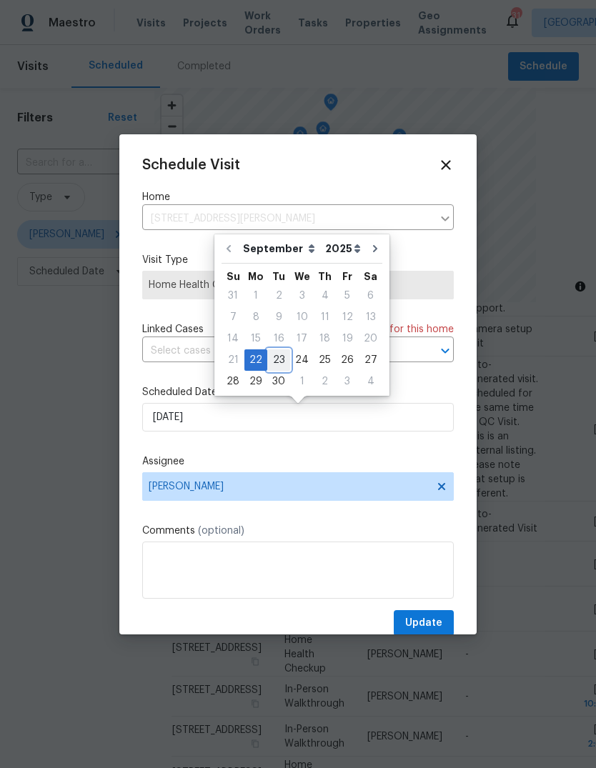
click at [280, 362] on div "23" at bounding box center [278, 360] width 23 height 20
type input "[DATE]"
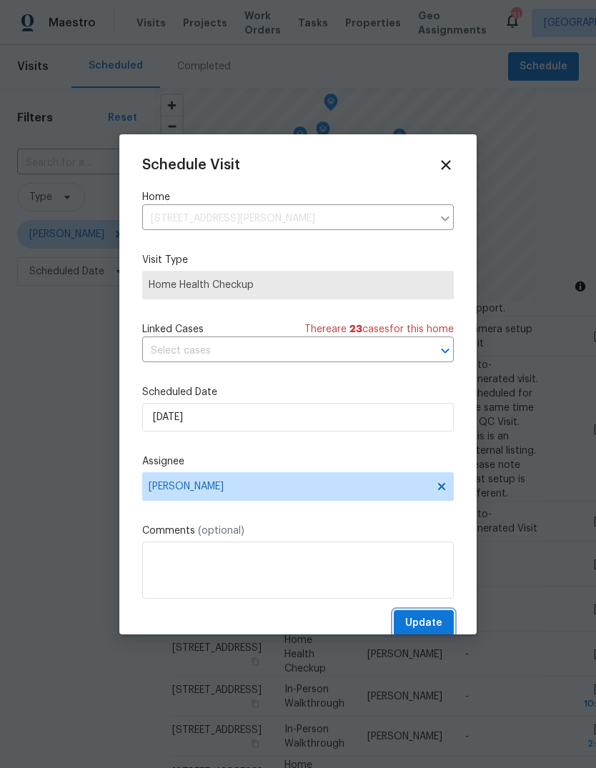
click at [439, 633] on span "Update" at bounding box center [423, 624] width 37 height 18
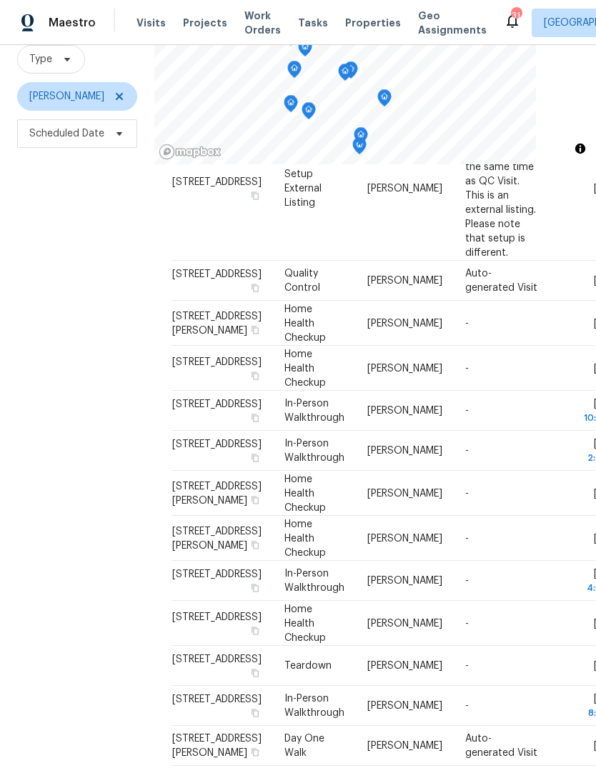
scroll to position [1323, 0]
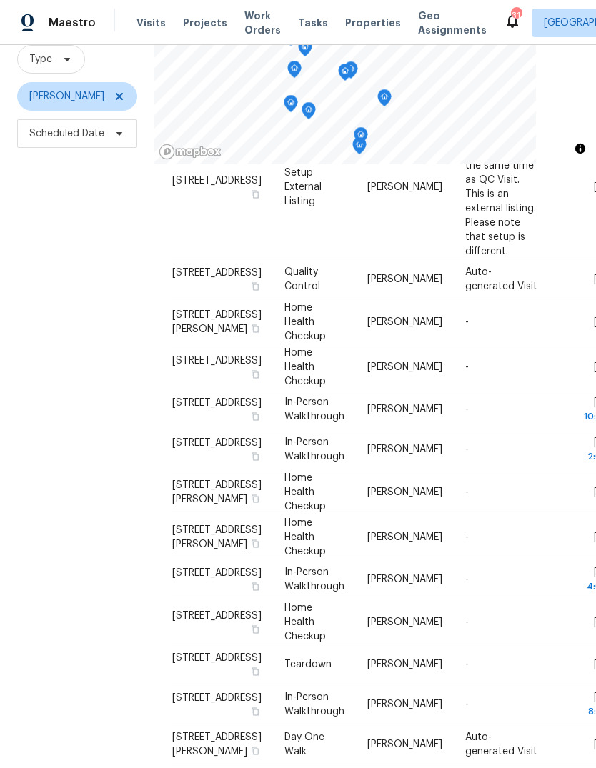
click at [0, 0] on span at bounding box center [0, 0] width 0 height 0
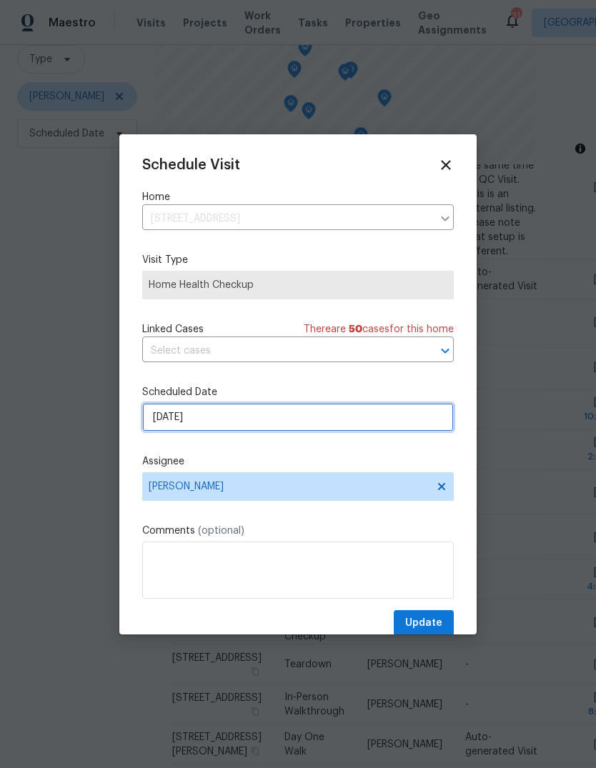
click at [222, 430] on input "[DATE]" at bounding box center [298, 417] width 312 height 29
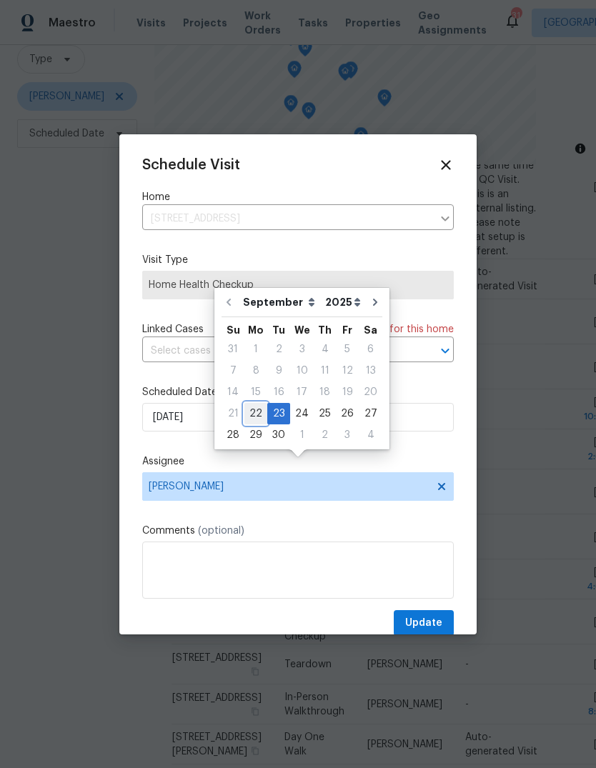
click at [254, 404] on div "22" at bounding box center [255, 414] width 23 height 20
type input "9/22/2025"
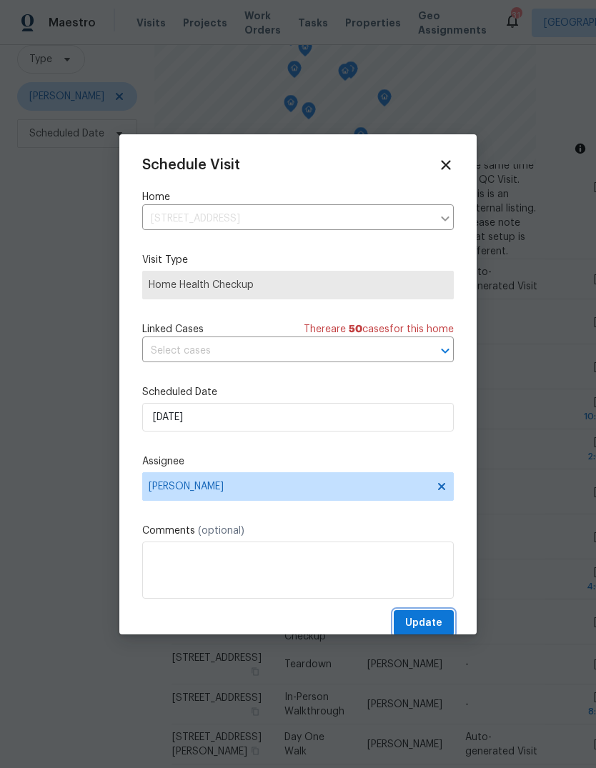
click at [422, 619] on span "Update" at bounding box center [423, 624] width 37 height 18
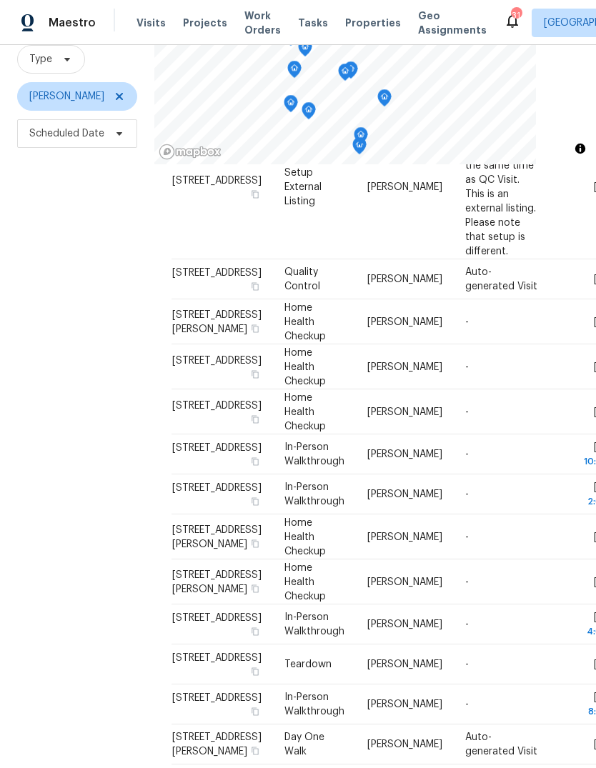
click at [482, 660] on td "-" at bounding box center [503, 665] width 98 height 40
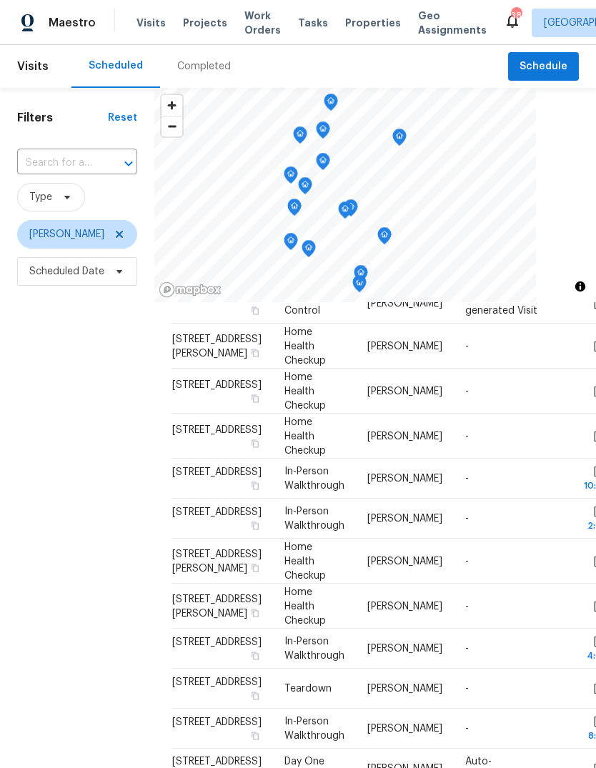
scroll to position [1538, 0]
click at [0, 0] on icon at bounding box center [0, 0] width 0 height 0
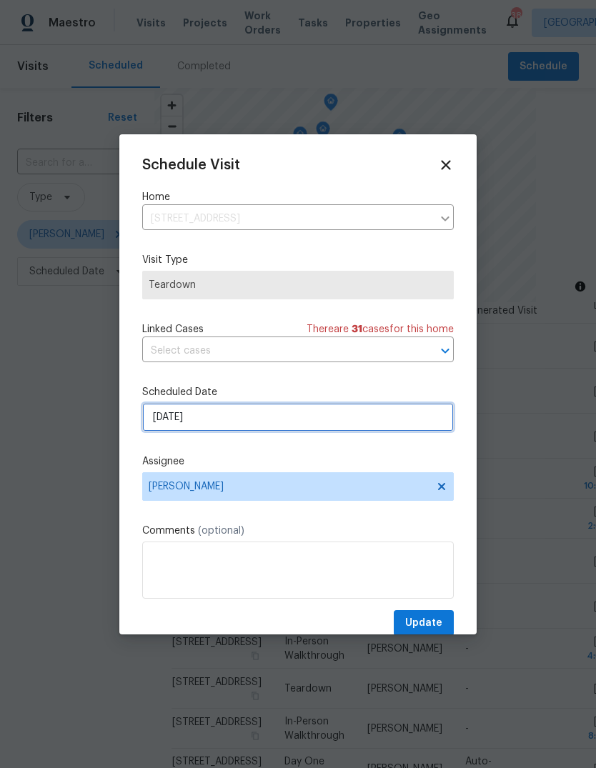
click at [232, 425] on input "[DATE]" at bounding box center [298, 417] width 312 height 29
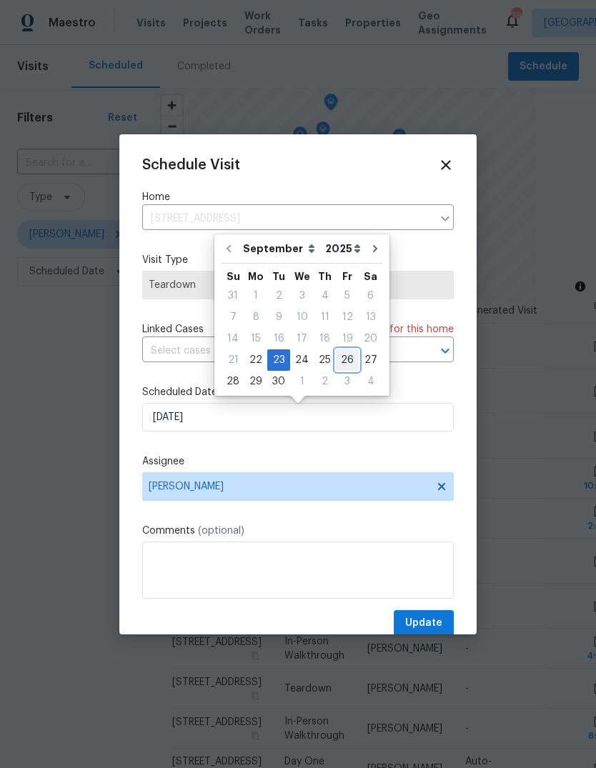
click at [349, 359] on div "26" at bounding box center [347, 360] width 23 height 20
type input "[DATE]"
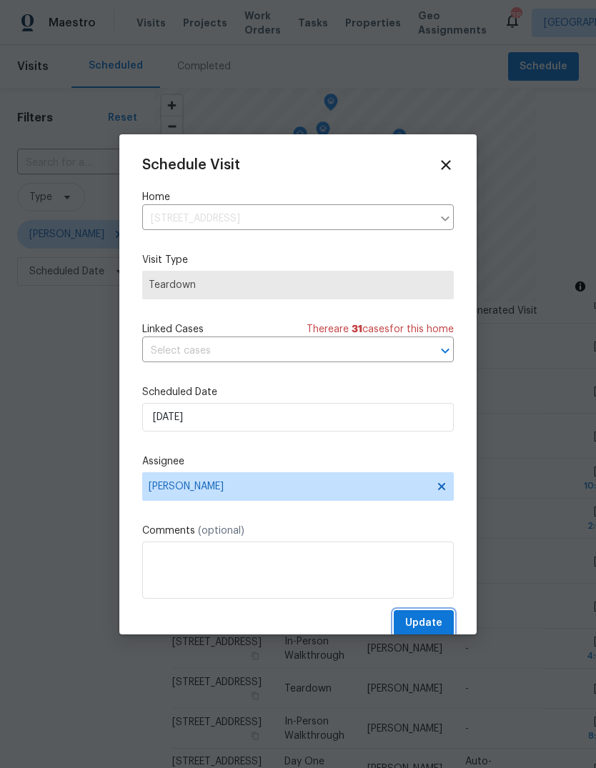
click at [435, 623] on span "Update" at bounding box center [423, 624] width 37 height 18
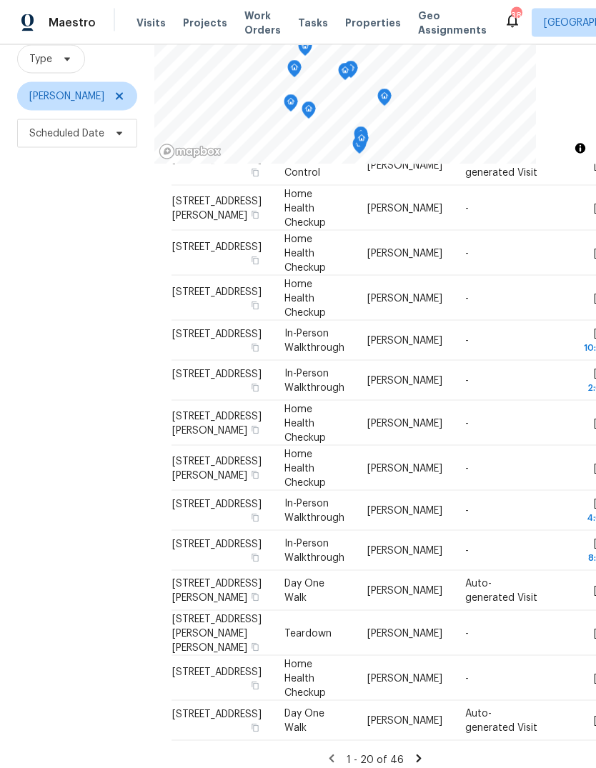
scroll to position [54, 0]
